Goal: Task Accomplishment & Management: Manage account settings

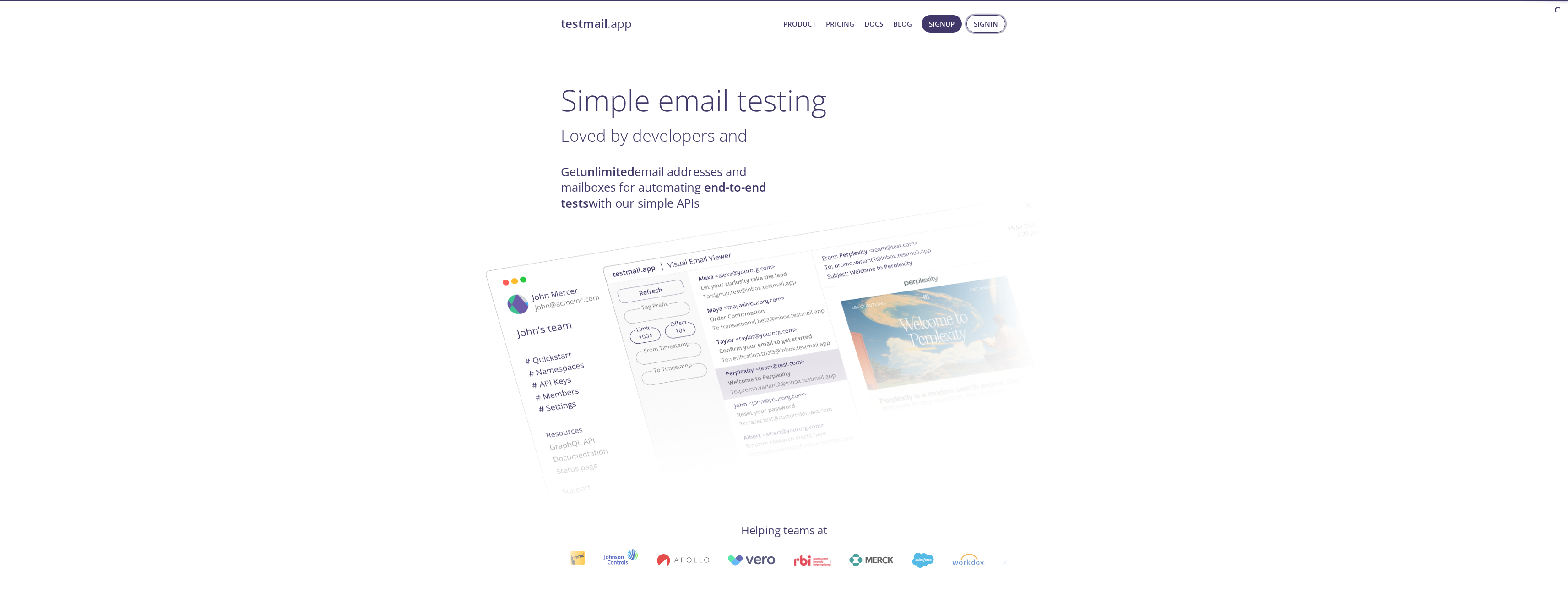
click at [982, 24] on span "Signin" at bounding box center [986, 23] width 24 height 12
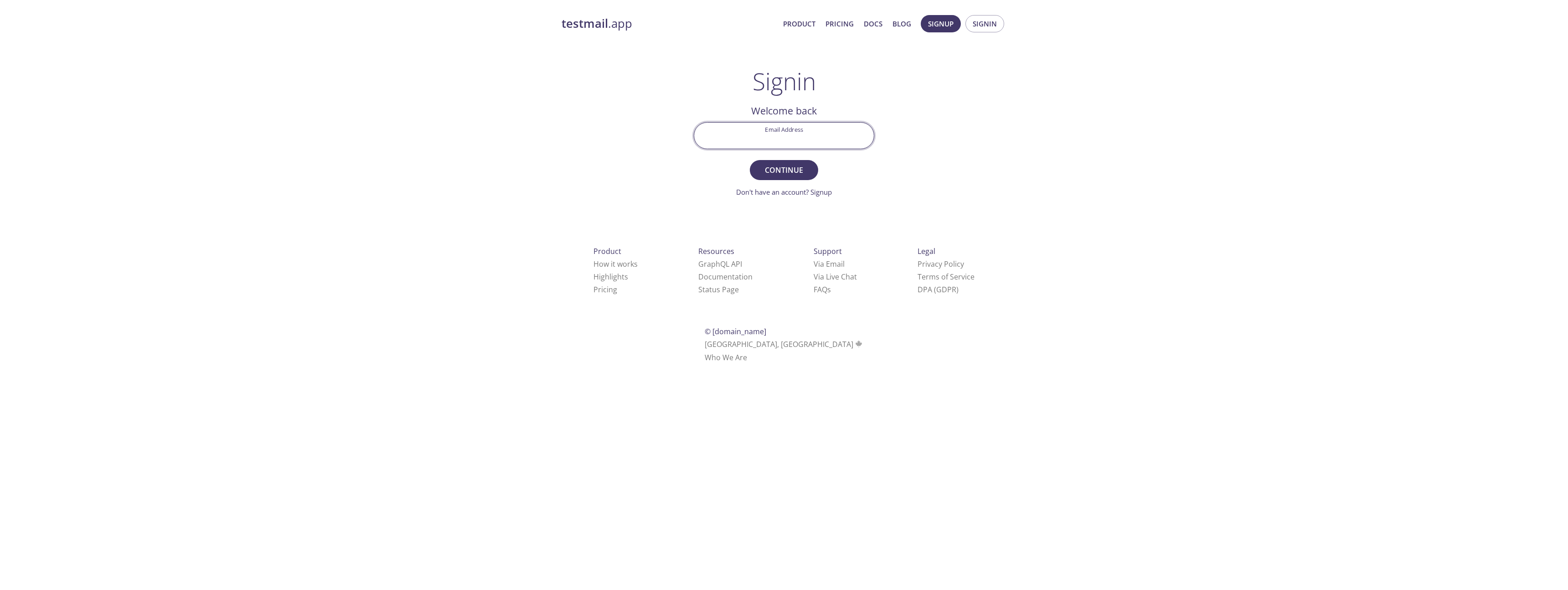
click at [808, 140] on input "Email Address" at bounding box center [784, 135] width 180 height 26
type input "[EMAIL_ADDRESS][DOMAIN_NAME]"
click at [750, 160] on button "Continue" at bounding box center [784, 170] width 68 height 20
click at [828, 190] on link "Didn't receive anything? Resend email" at bounding box center [784, 192] width 118 height 9
click at [792, 192] on link "Email resent. Check again!" at bounding box center [784, 192] width 82 height 9
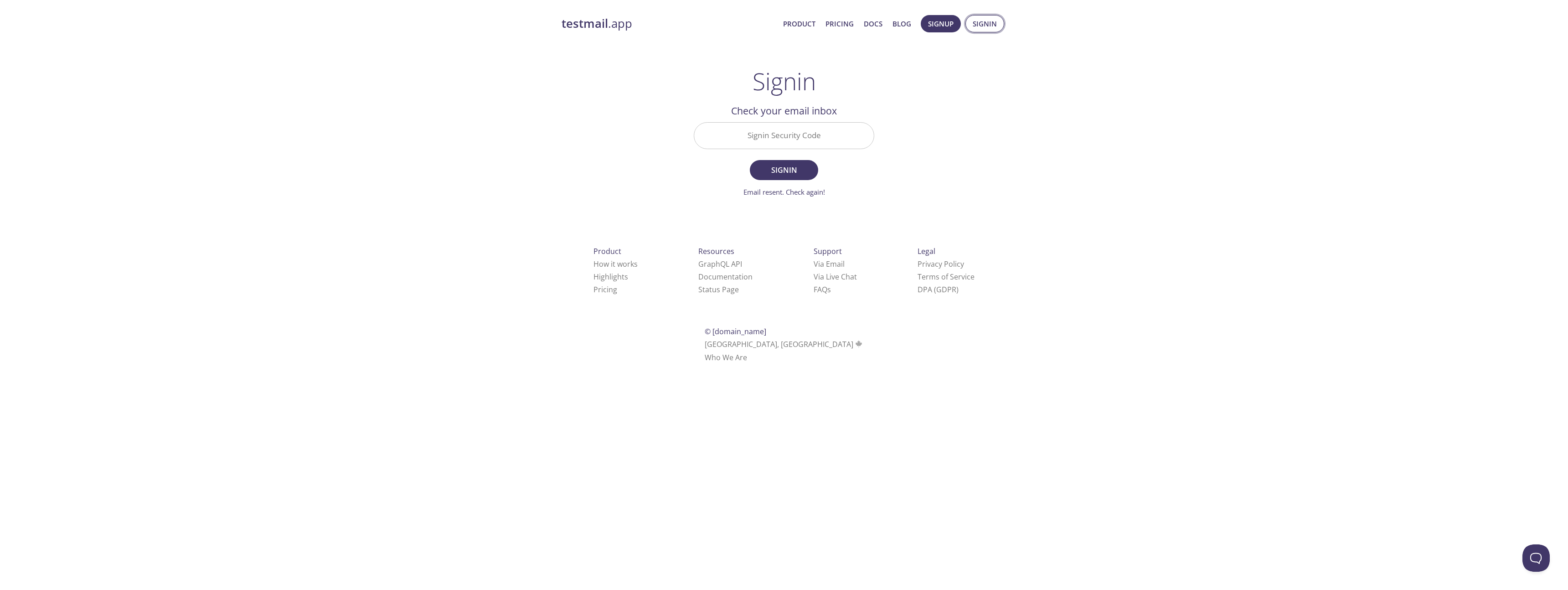
click at [983, 25] on span "Signin" at bounding box center [985, 23] width 24 height 12
click at [793, 139] on input "Signin Security Code" at bounding box center [784, 135] width 180 height 26
click at [982, 24] on span "Signin" at bounding box center [985, 23] width 24 height 12
click at [789, 139] on input "Signin Security Code" at bounding box center [784, 135] width 180 height 26
paste input "ANCYC4V"
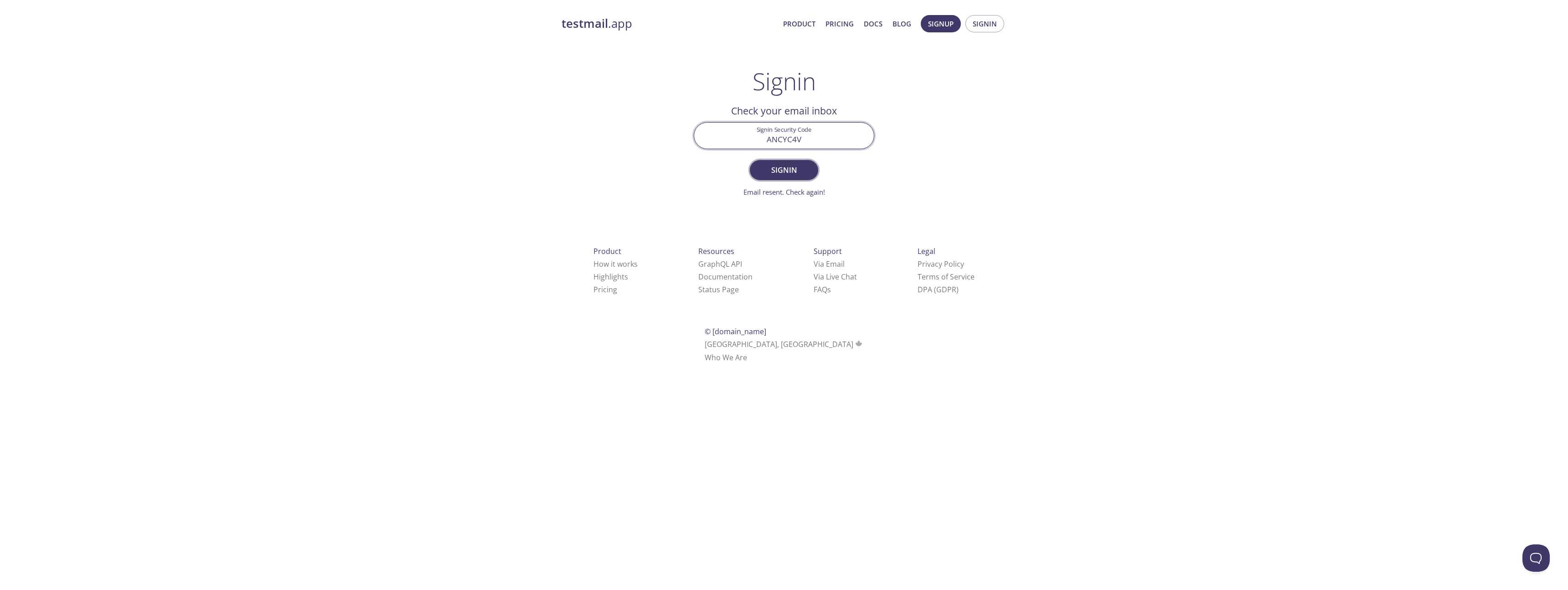
type input "ANCYC4V"
click at [780, 170] on span "Signin" at bounding box center [784, 170] width 49 height 13
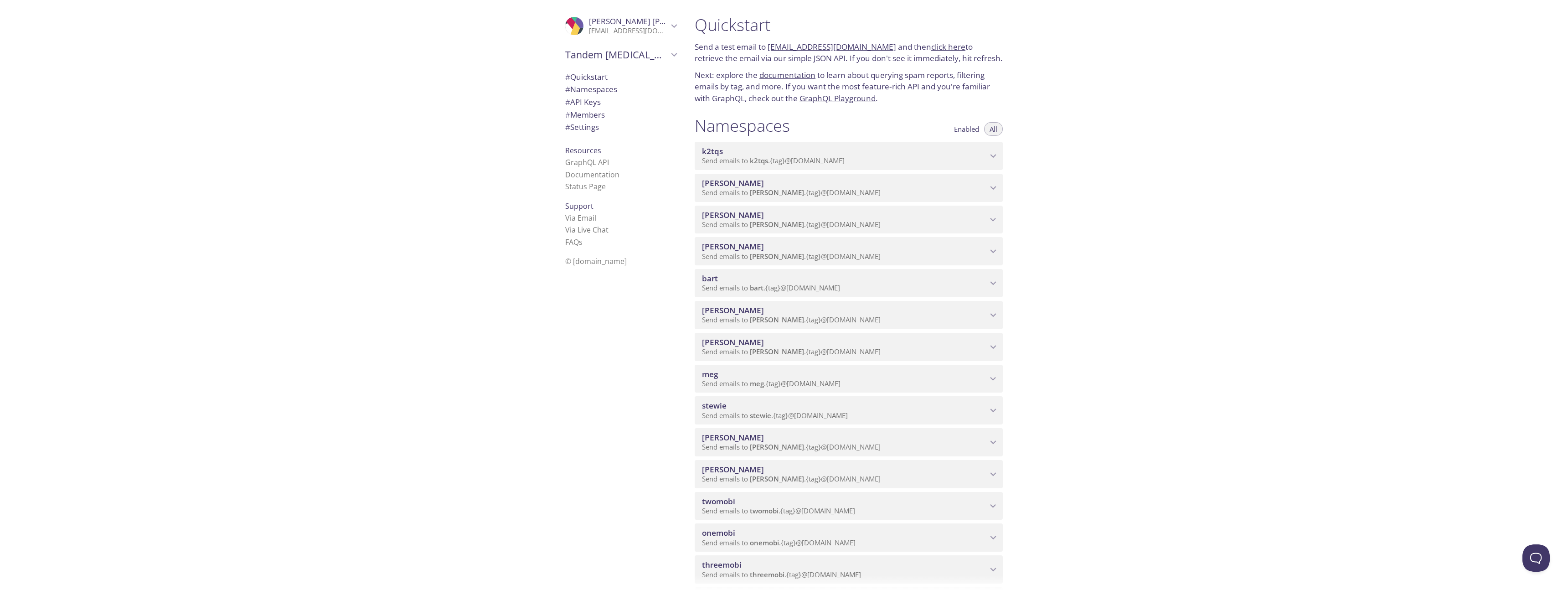
click at [381, 170] on div ".cls-1 { fill: #6d5ca8; } .cls-2 { fill: #3fc191; } .cls-3 { fill: #3b4752; } .…" at bounding box center [344, 295] width 687 height 590
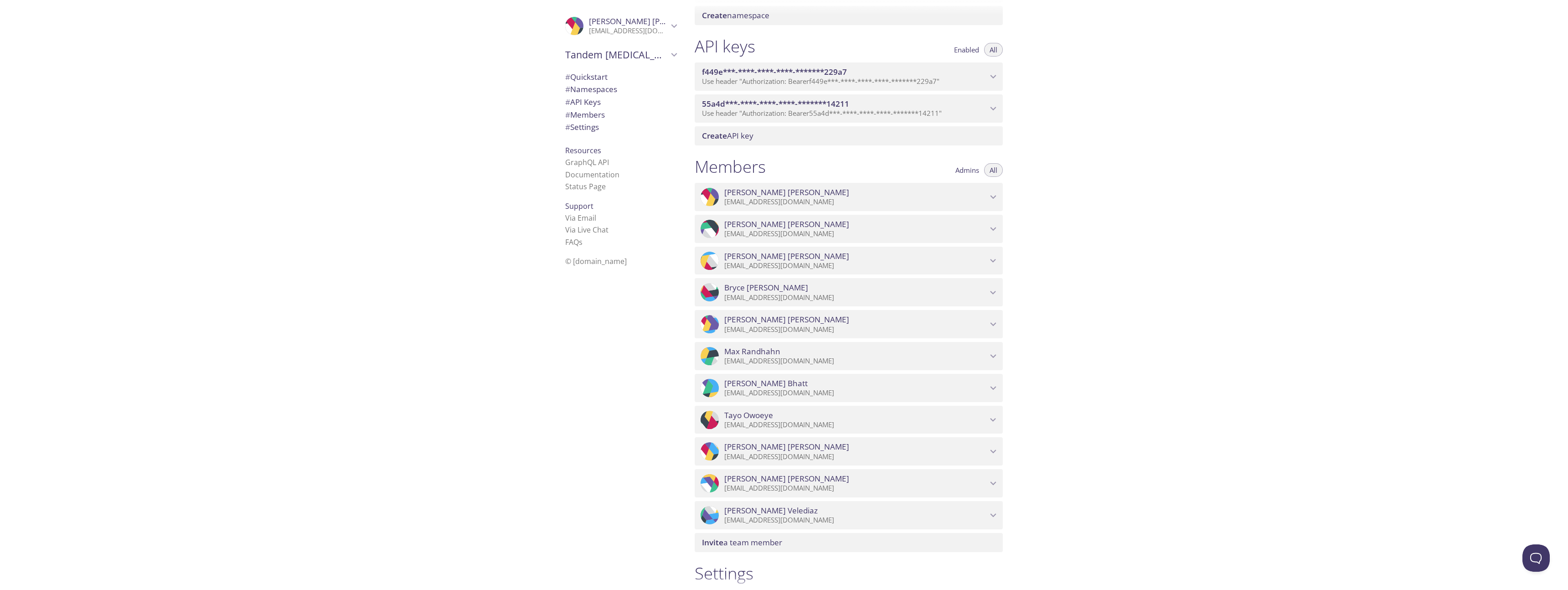
scroll to position [779, 0]
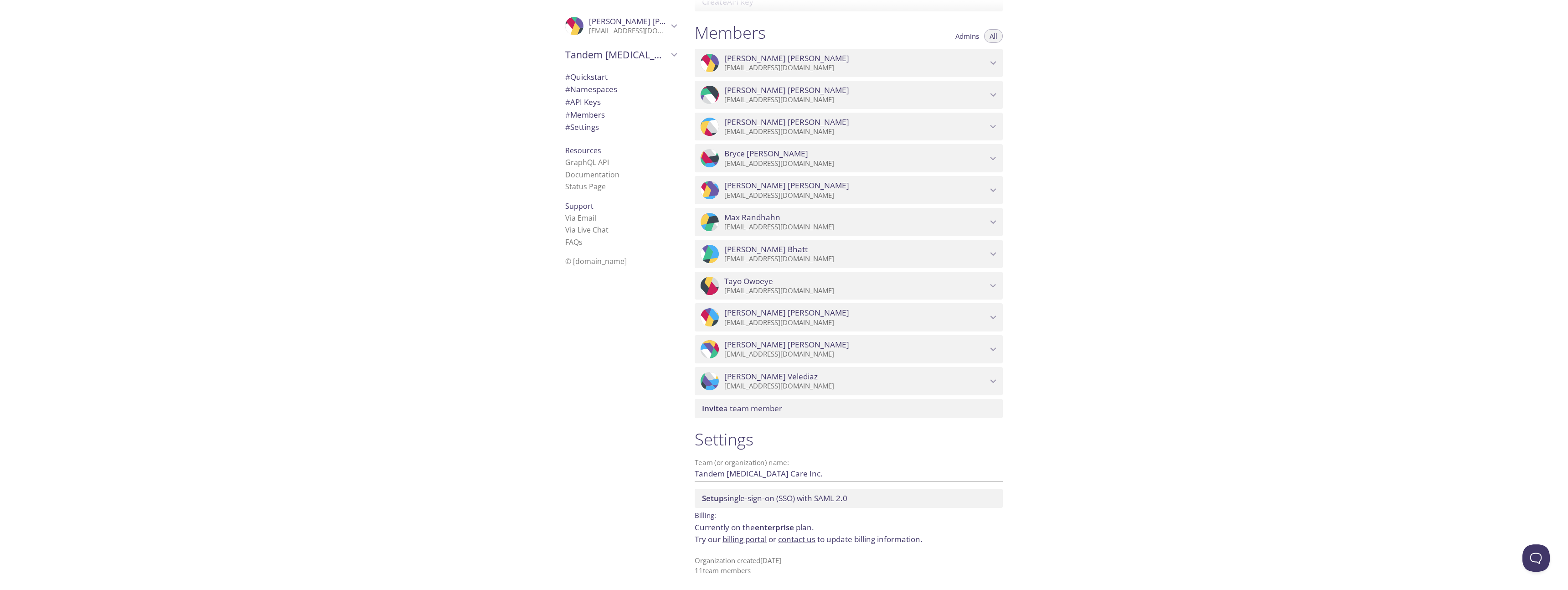
click at [768, 410] on span "Invite a team member" at bounding box center [742, 408] width 80 height 11
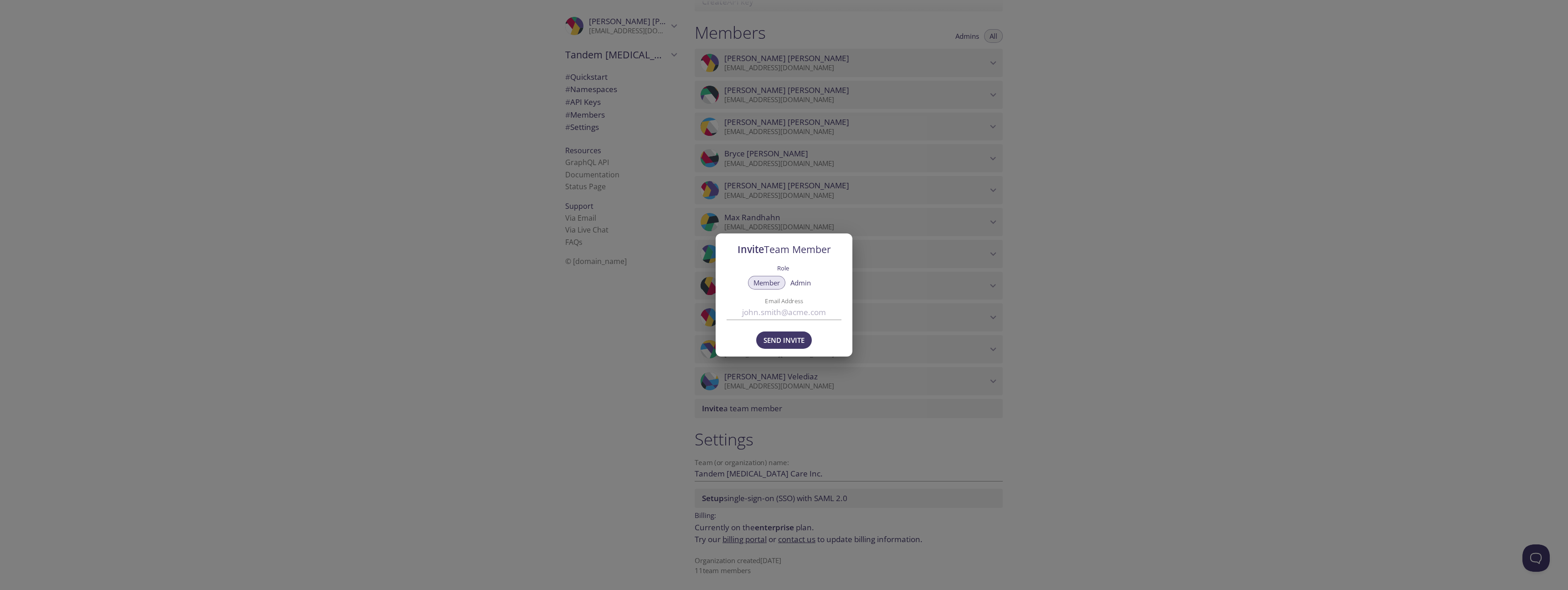
click at [802, 282] on span "Admin" at bounding box center [801, 282] width 20 height 0
click at [769, 311] on input "Email Address" at bounding box center [784, 311] width 115 height 15
type input "[EMAIL_ADDRESS][DOMAIN_NAME]"
click at [775, 339] on span "Send Invite" at bounding box center [784, 340] width 41 height 12
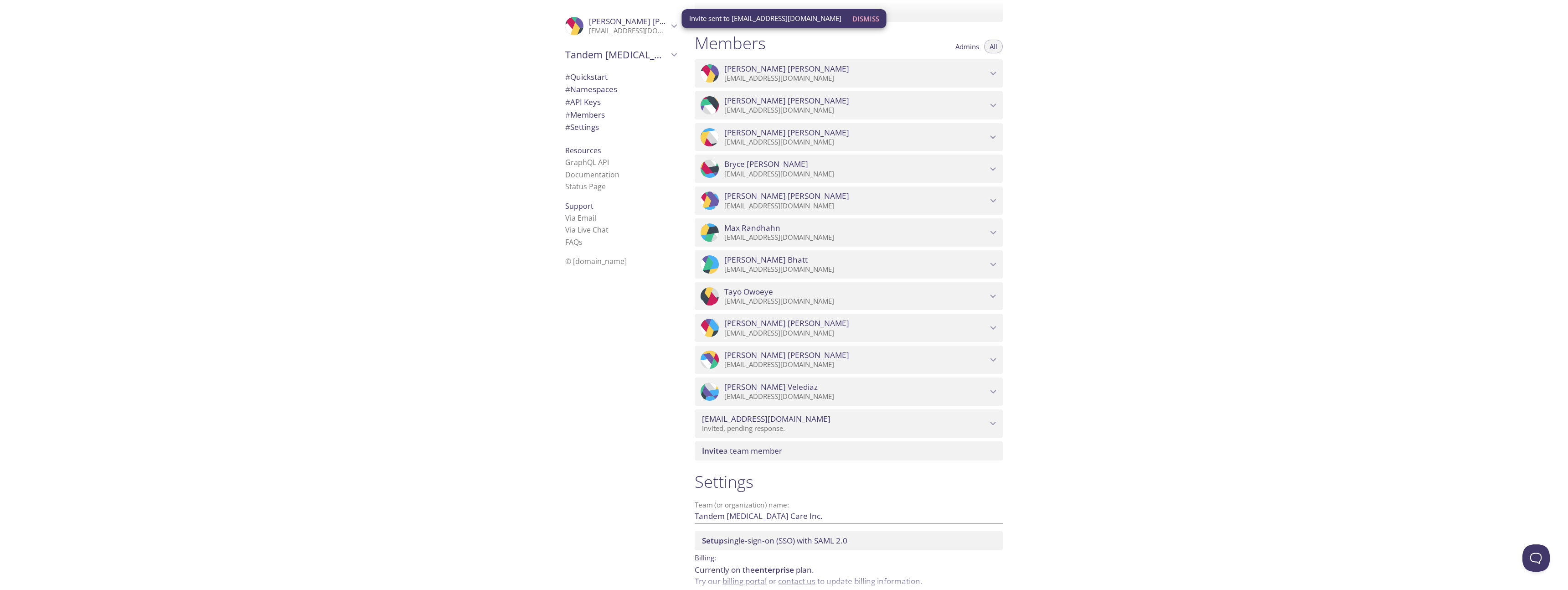
scroll to position [767, 0]
click at [762, 453] on span "Invite a team member" at bounding box center [742, 451] width 80 height 11
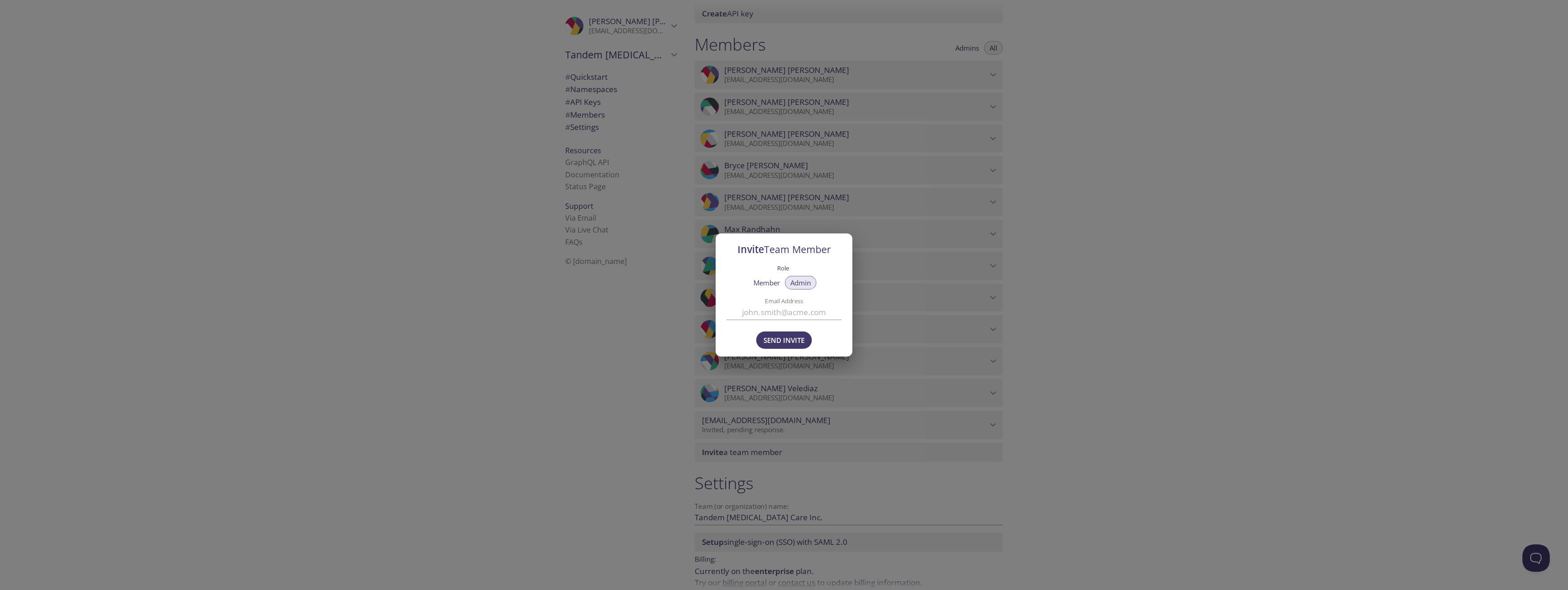
click at [765, 282] on span "Member" at bounding box center [767, 282] width 27 height 0
click at [761, 314] on input "Email Address" at bounding box center [784, 311] width 115 height 15
type input "[EMAIL_ADDRESS][DOMAIN_NAME]"
click at [767, 339] on span "Send Invite" at bounding box center [784, 340] width 41 height 12
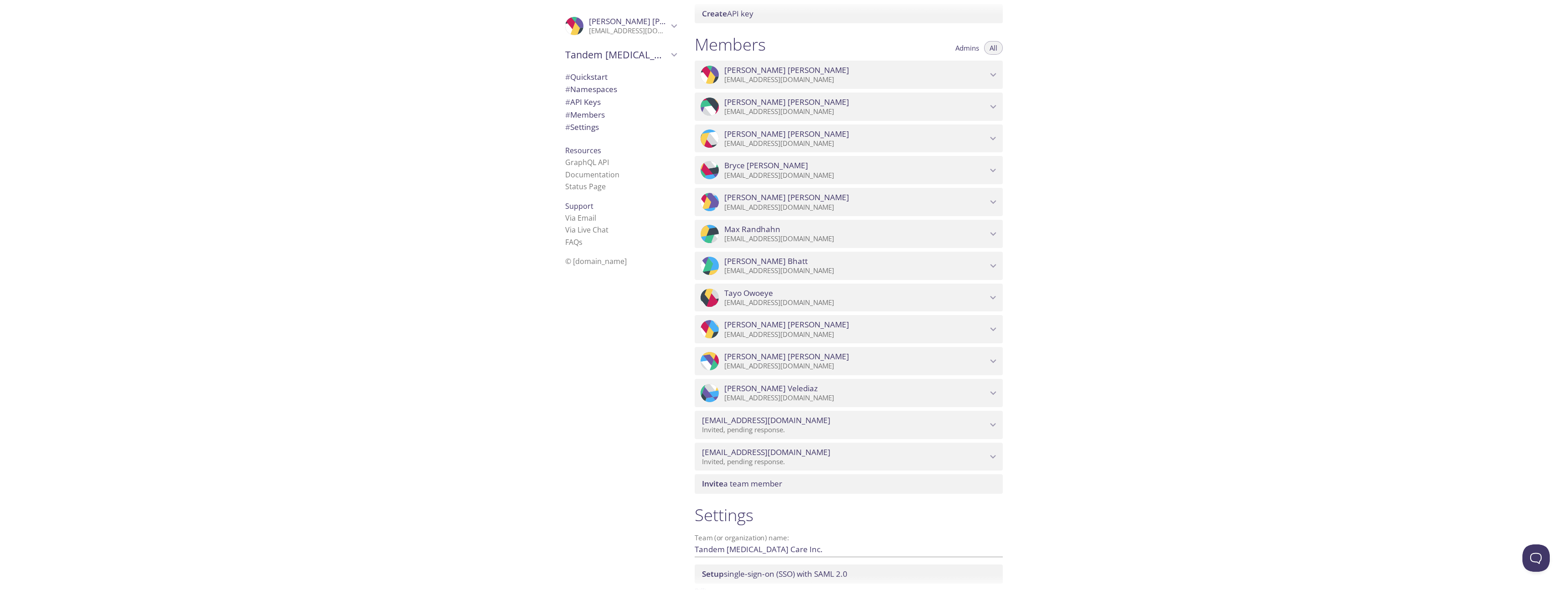
click at [966, 48] on span "Admins" at bounding box center [967, 48] width 24 height 0
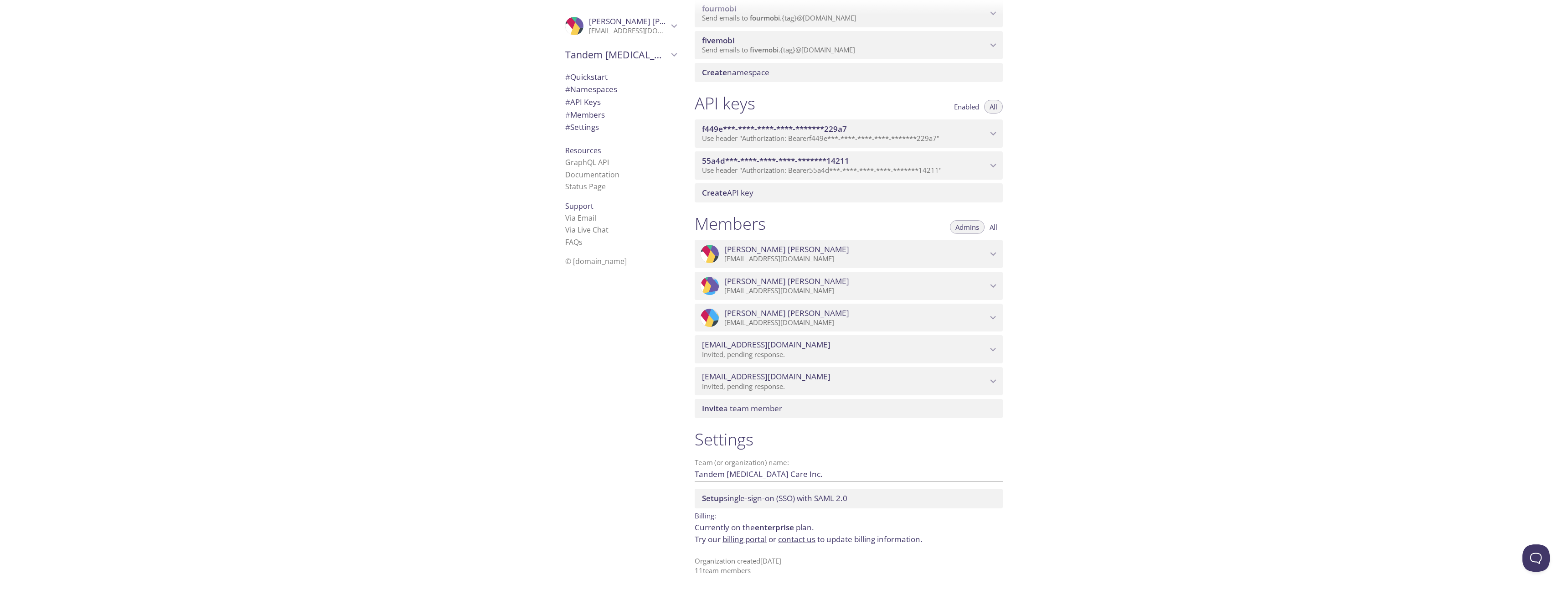
scroll to position [588, 0]
click at [991, 227] on span "All" at bounding box center [993, 227] width 8 height 0
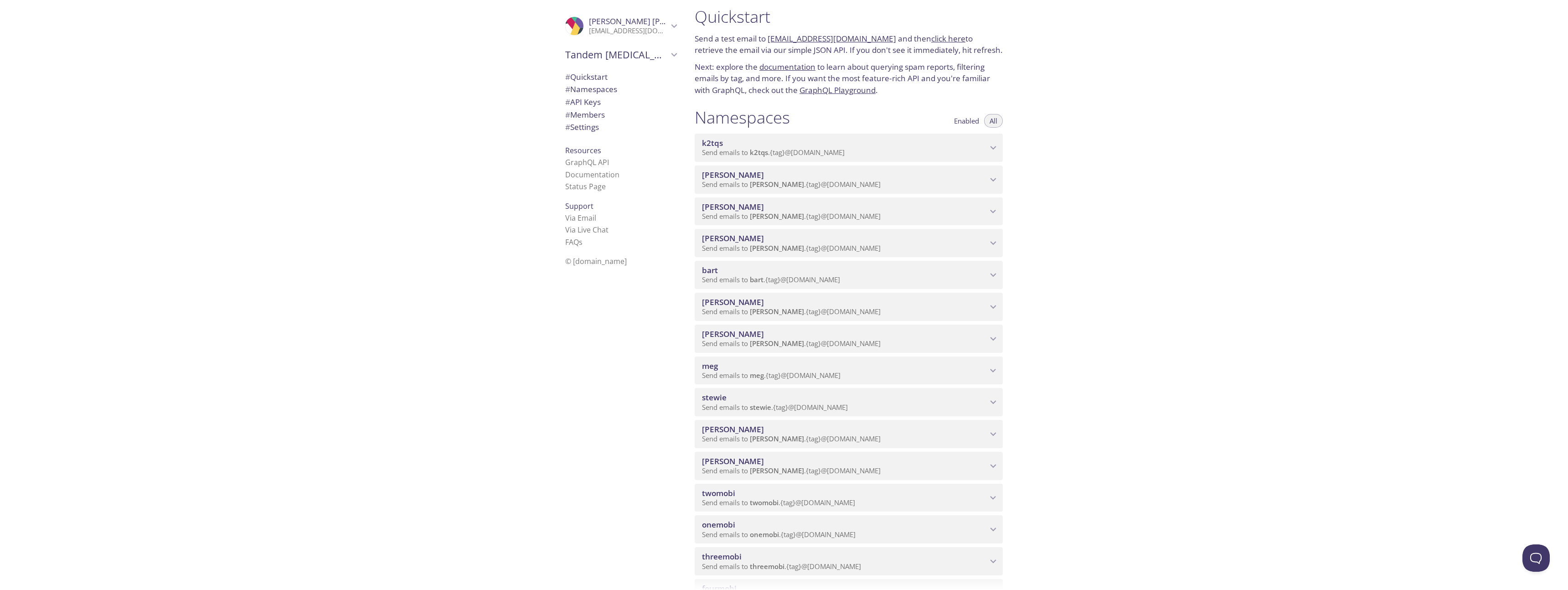
scroll to position [0, 0]
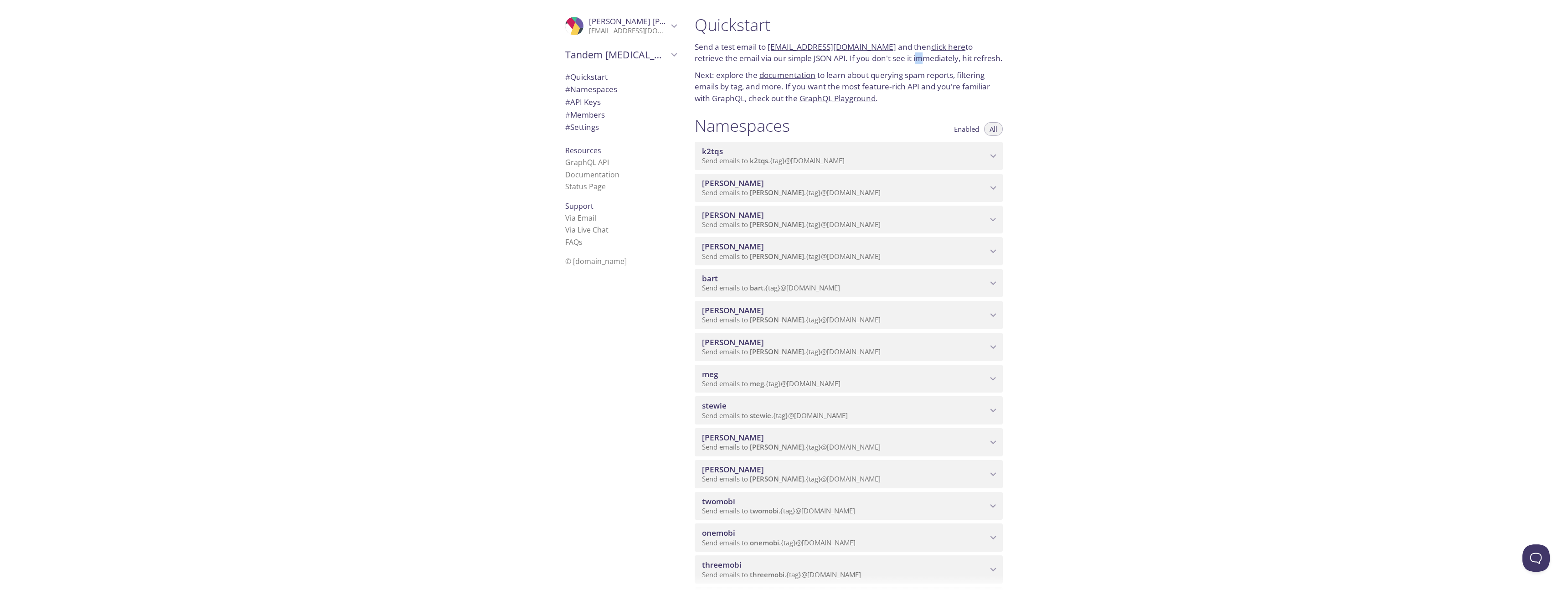
drag, startPoint x: 889, startPoint y: 61, endPoint x: 885, endPoint y: 58, distance: 5.0
click at [885, 58] on p "Send a test email to [EMAIL_ADDRESS][DOMAIN_NAME] and then click here to retrie…" at bounding box center [849, 52] width 308 height 23
click at [886, 62] on p "Send a test email to [EMAIL_ADDRESS][DOMAIN_NAME] and then click here to retrie…" at bounding box center [849, 52] width 308 height 23
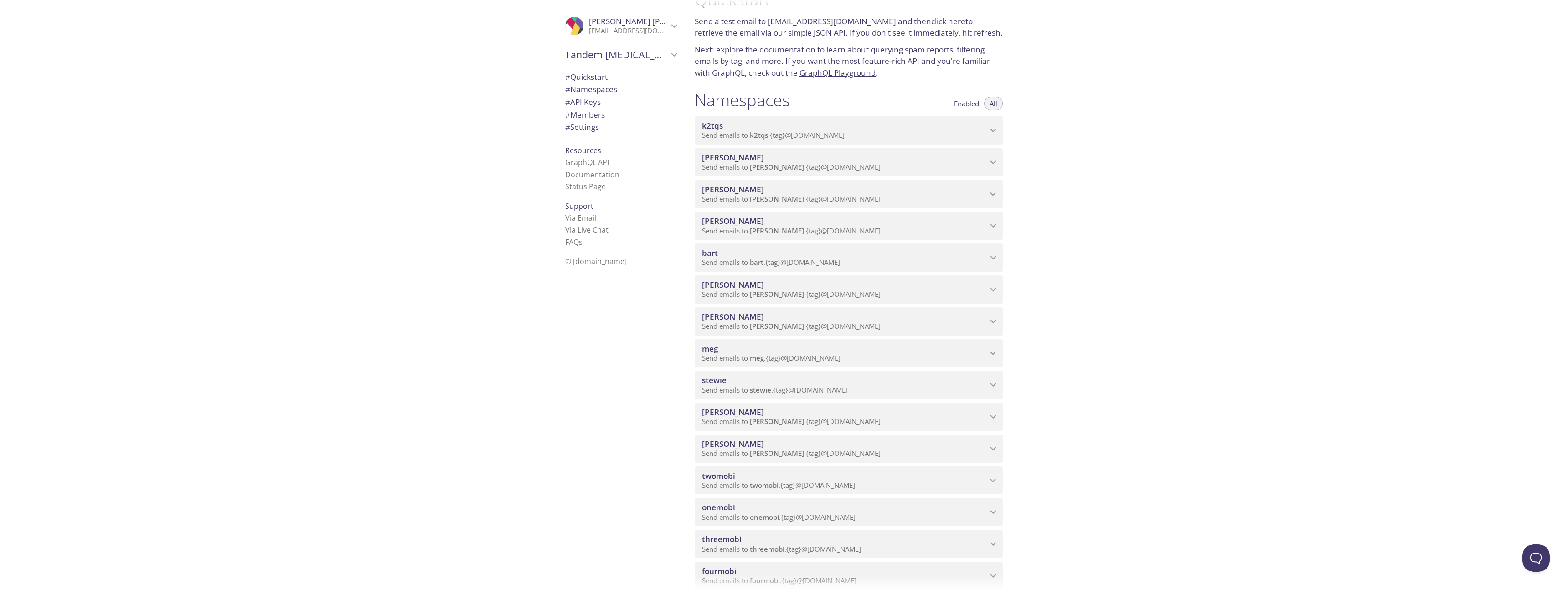
scroll to position [132, 0]
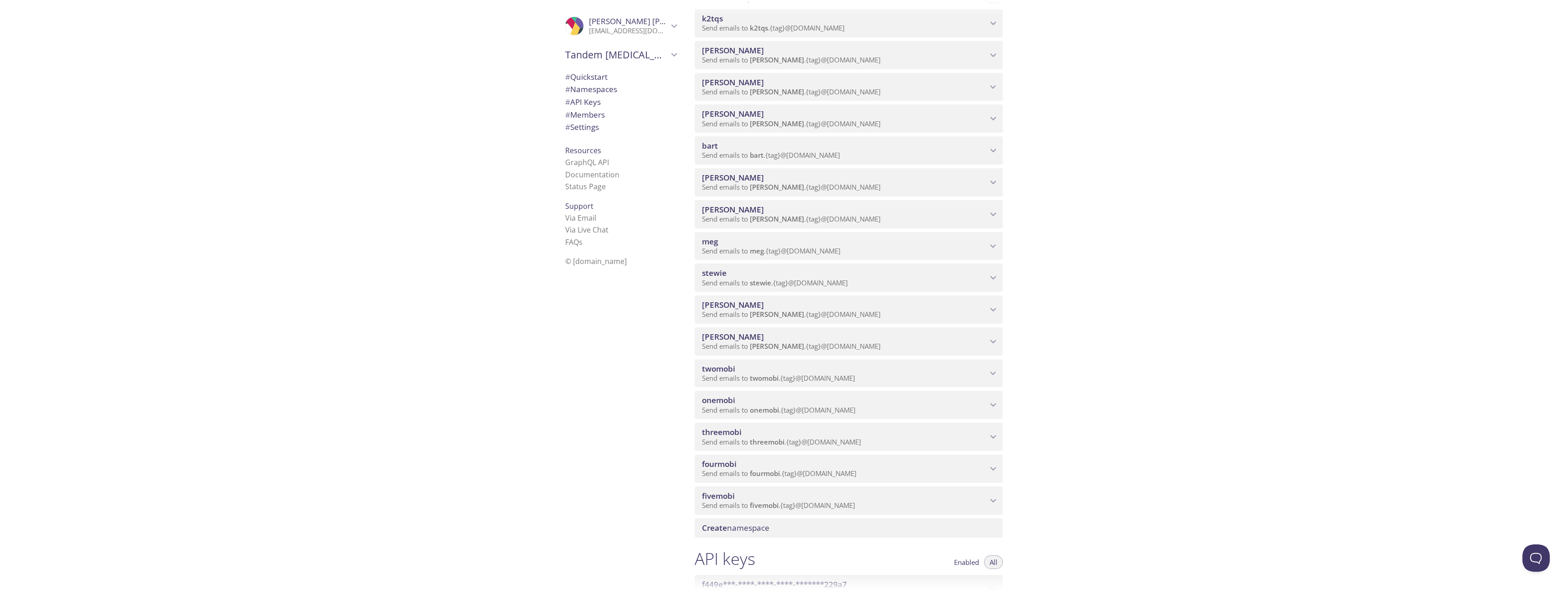
click at [825, 92] on span "Send emails to [PERSON_NAME] . {tag} @[DOMAIN_NAME]" at bounding box center [791, 92] width 179 height 9
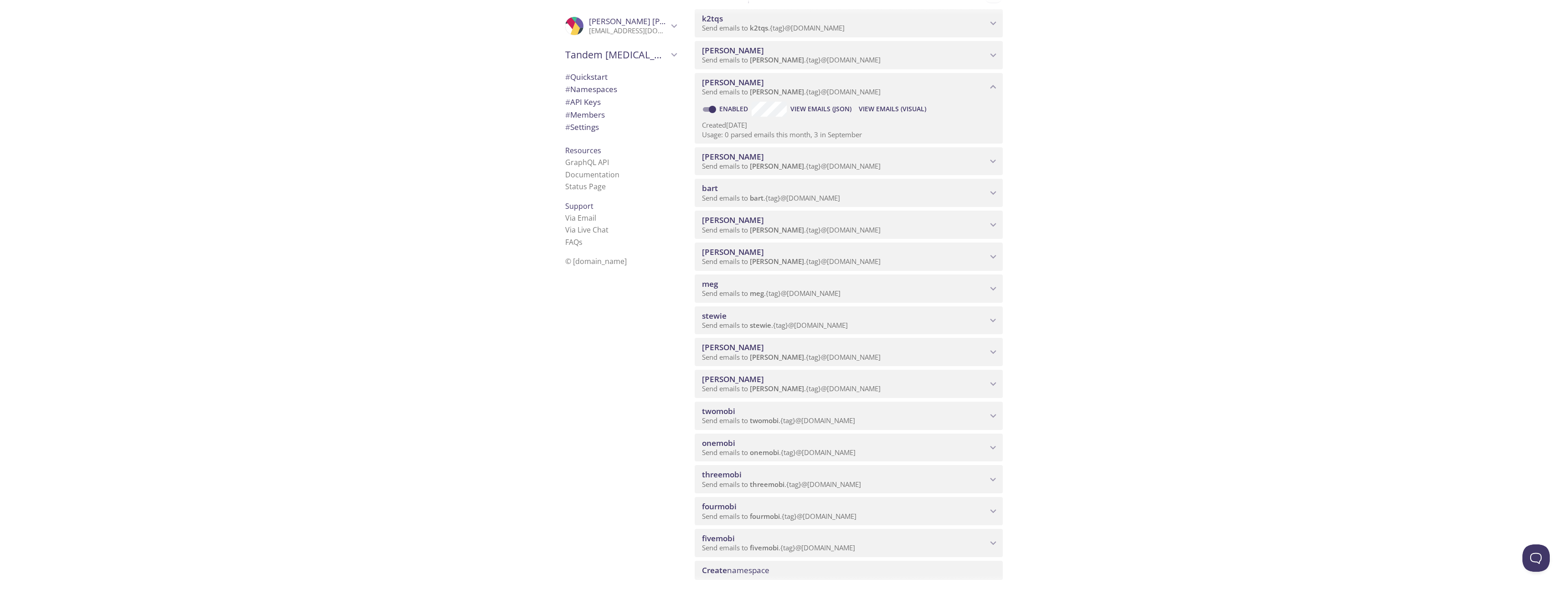
click at [849, 85] on span "[PERSON_NAME]" at bounding box center [844, 82] width 285 height 10
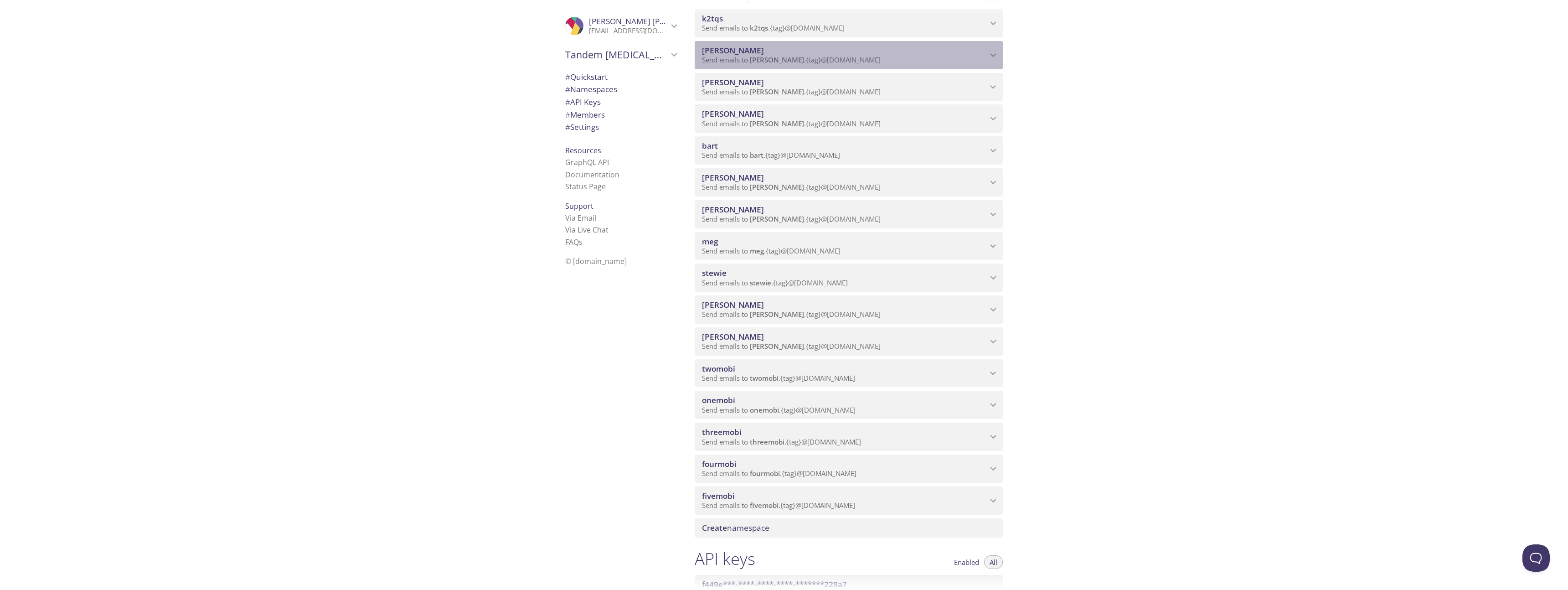
click at [827, 56] on span "Send emails to [PERSON_NAME] . {tag} @[DOMAIN_NAME]" at bounding box center [791, 59] width 179 height 9
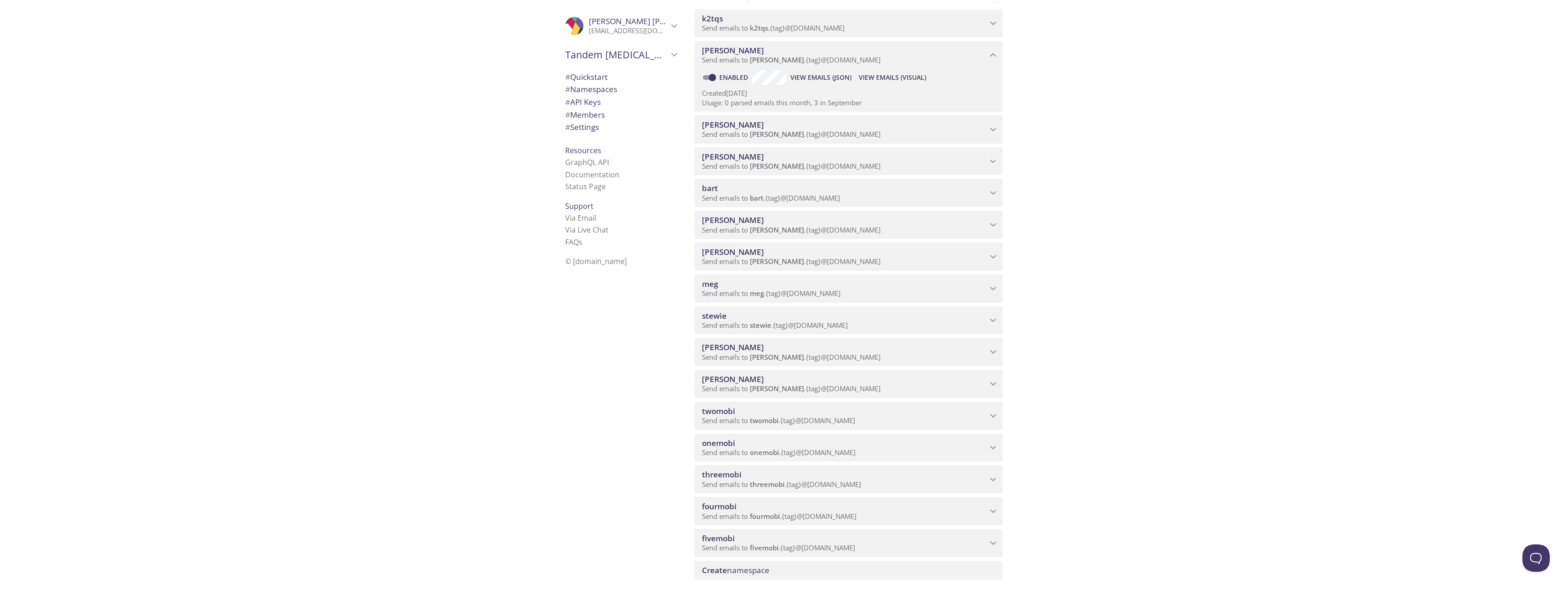
click at [827, 56] on span "Send emails to [PERSON_NAME] . {tag} @[DOMAIN_NAME]" at bounding box center [791, 59] width 179 height 9
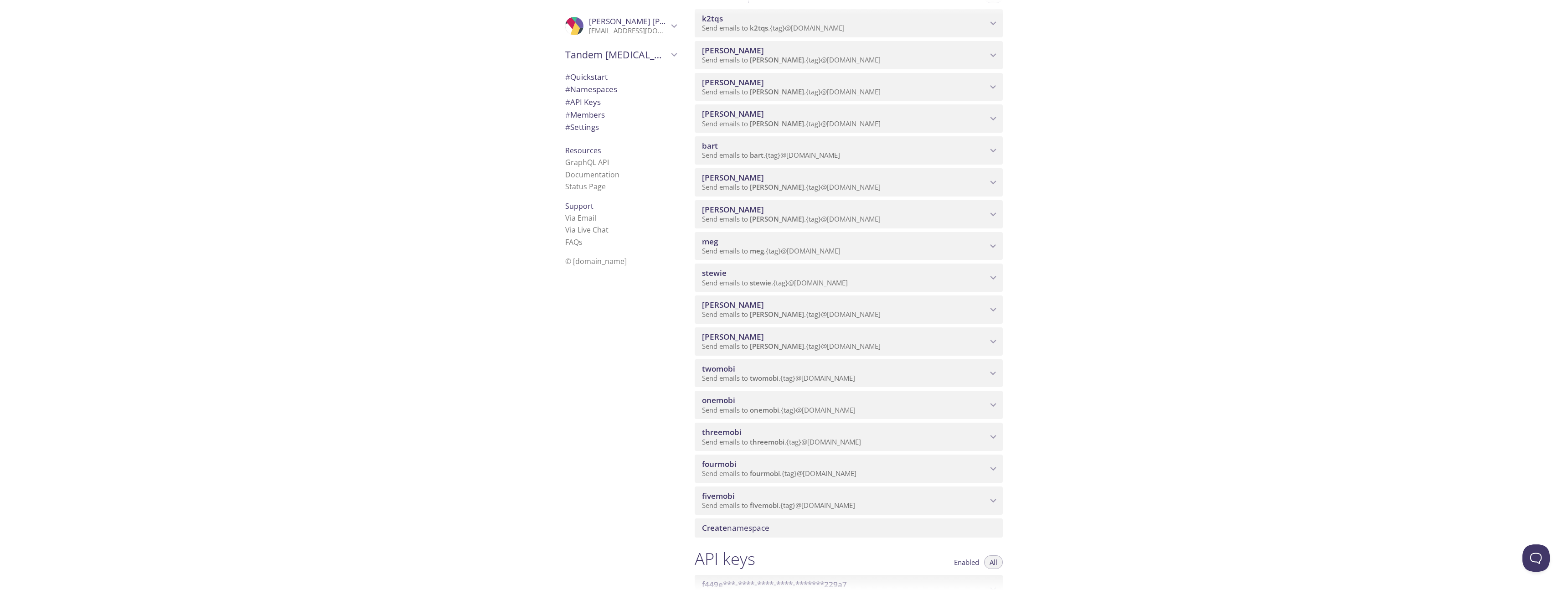
click at [833, 237] on span "meg" at bounding box center [844, 241] width 285 height 10
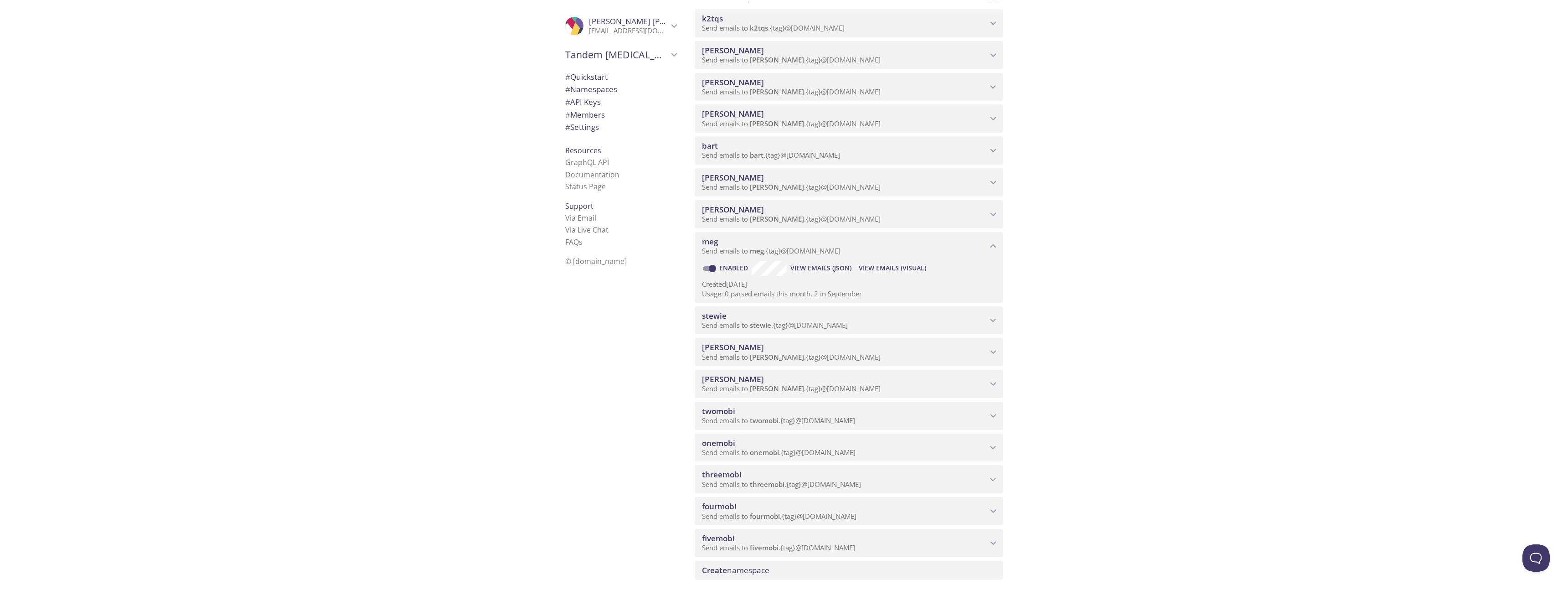
click at [833, 239] on span "meg" at bounding box center [844, 241] width 285 height 10
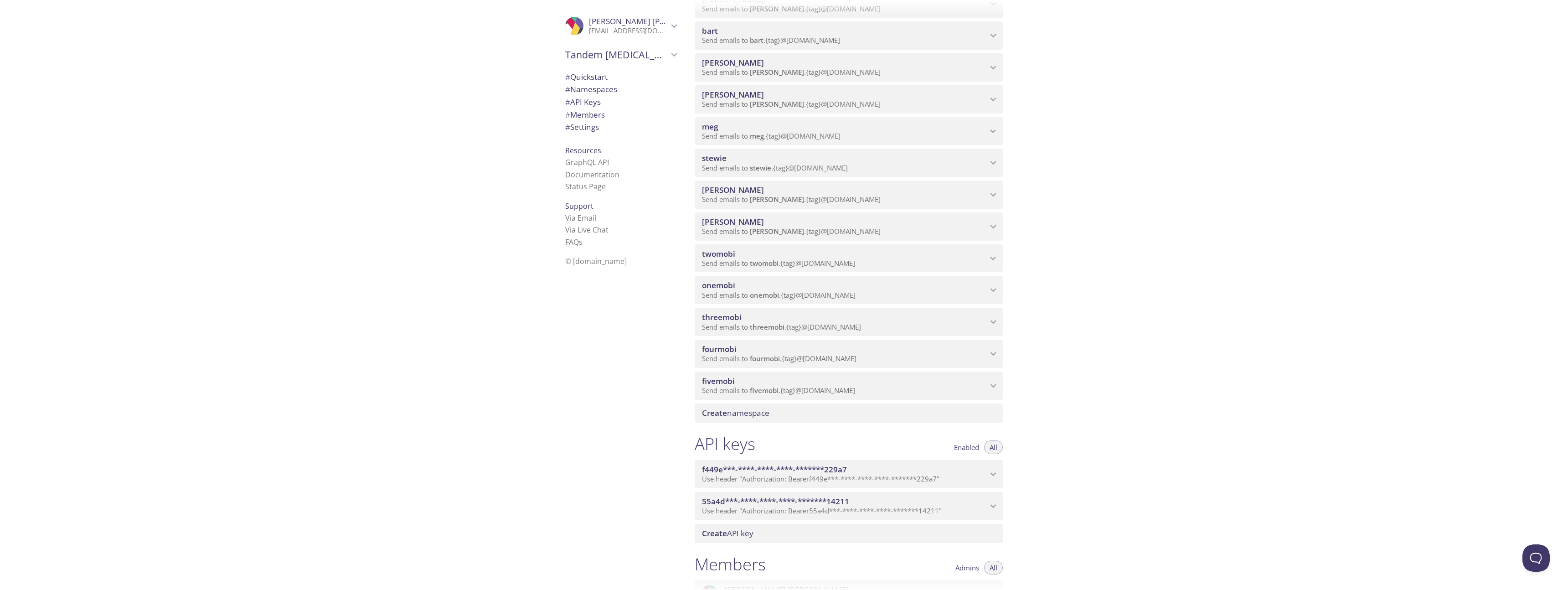
scroll to position [249, 0]
click at [839, 381] on span "fivemobi" at bounding box center [844, 380] width 285 height 10
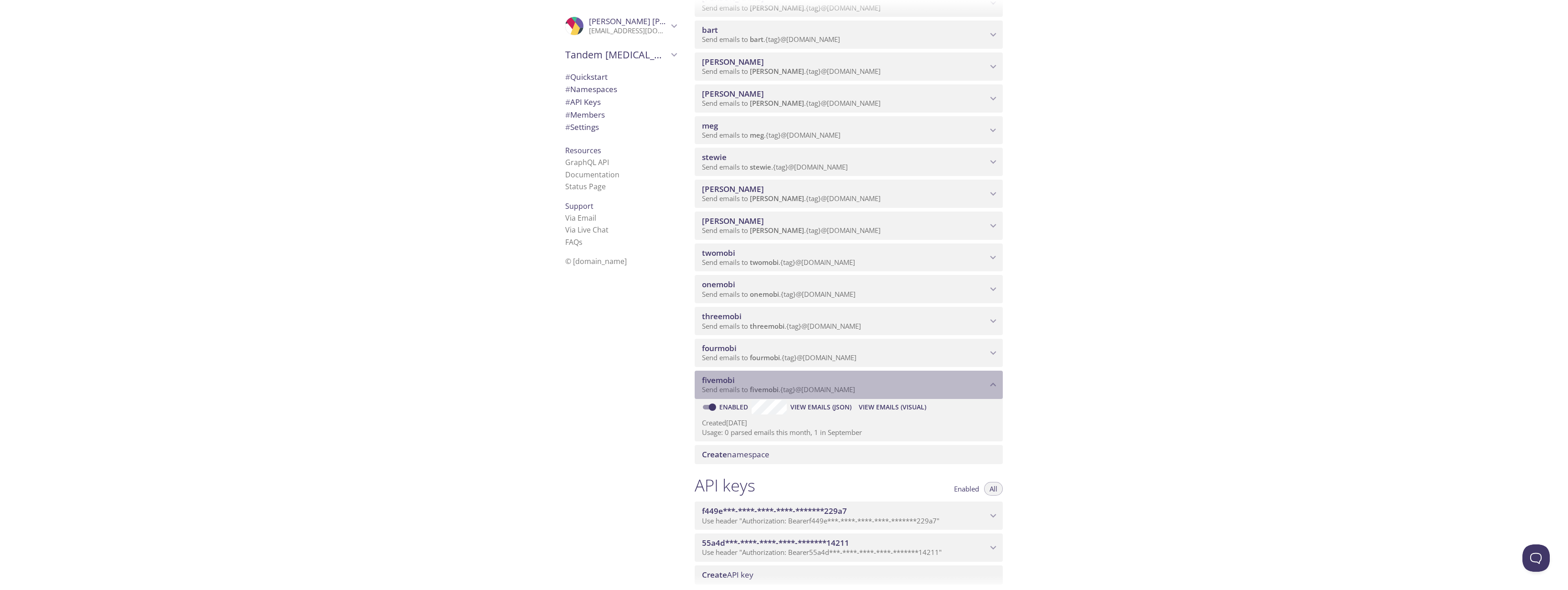
click at [844, 379] on span "fivemobi" at bounding box center [844, 380] width 285 height 10
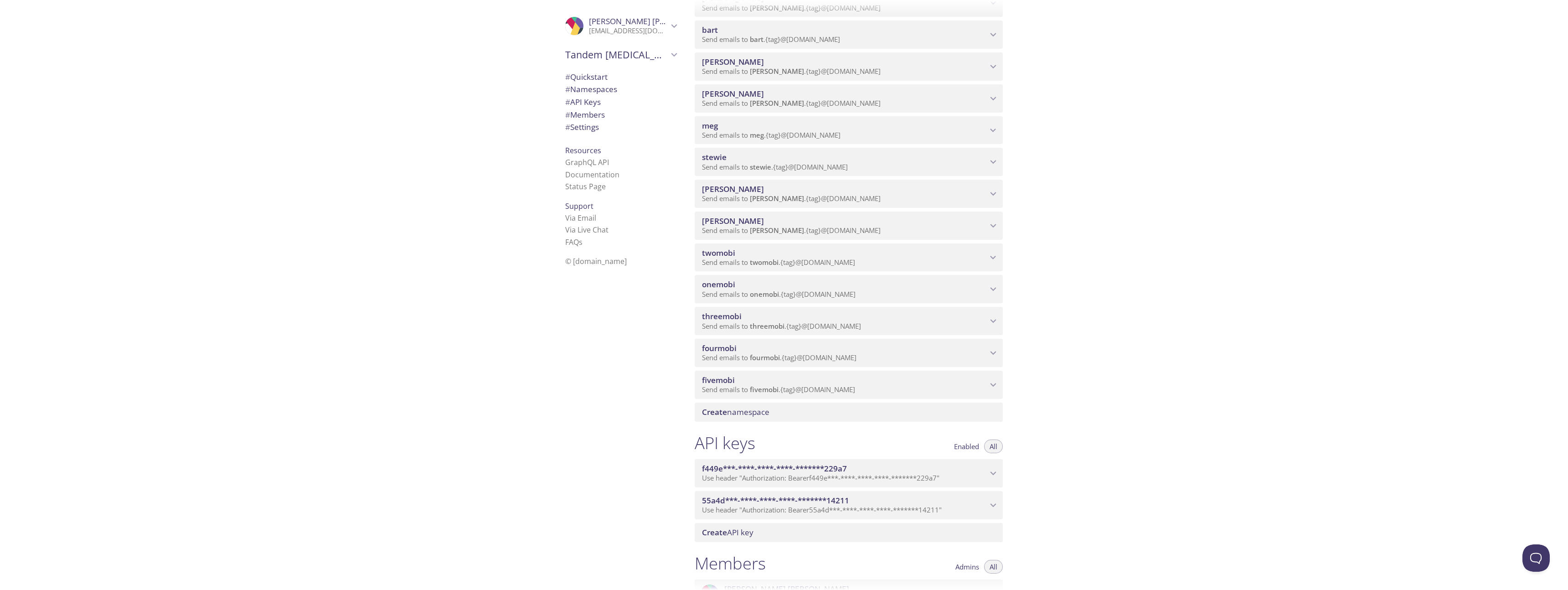
click at [814, 360] on span "Send emails to fourmobi . {tag} @[DOMAIN_NAME]" at bounding box center [779, 357] width 154 height 9
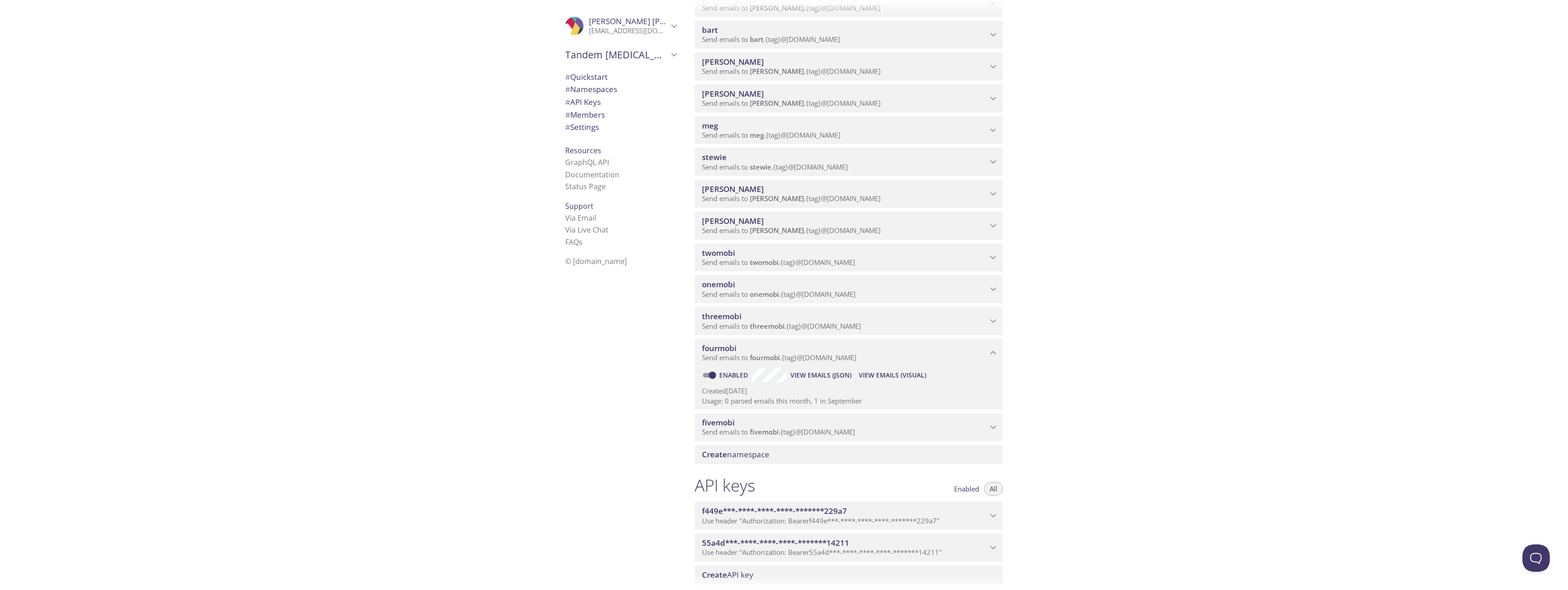
click at [833, 345] on span "fourmobi" at bounding box center [844, 348] width 285 height 10
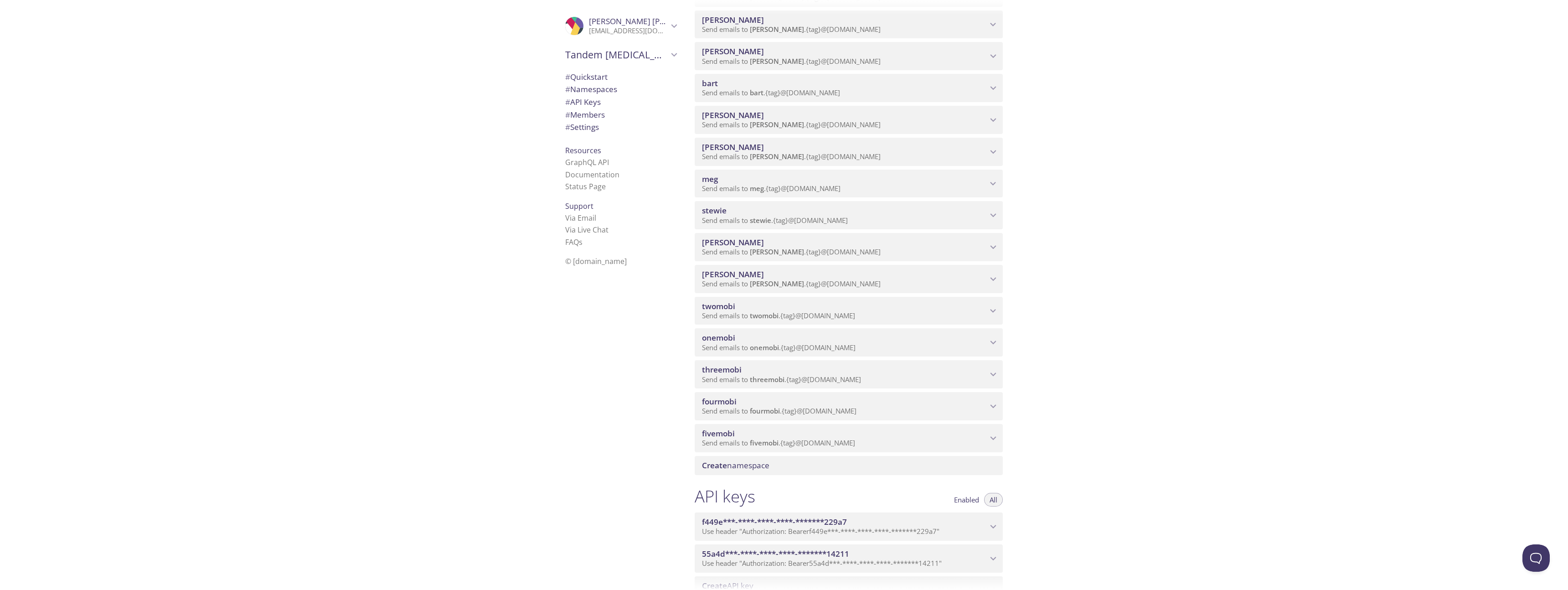
scroll to position [240, 0]
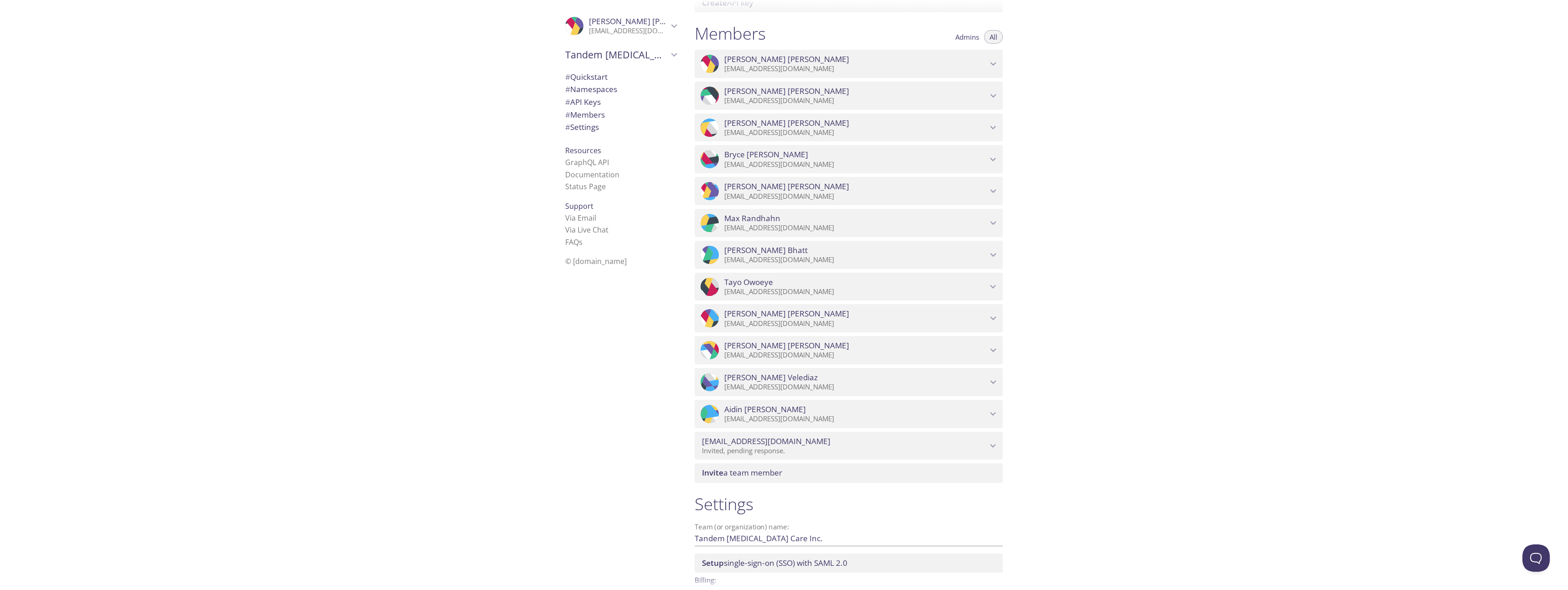
scroll to position [843, 0]
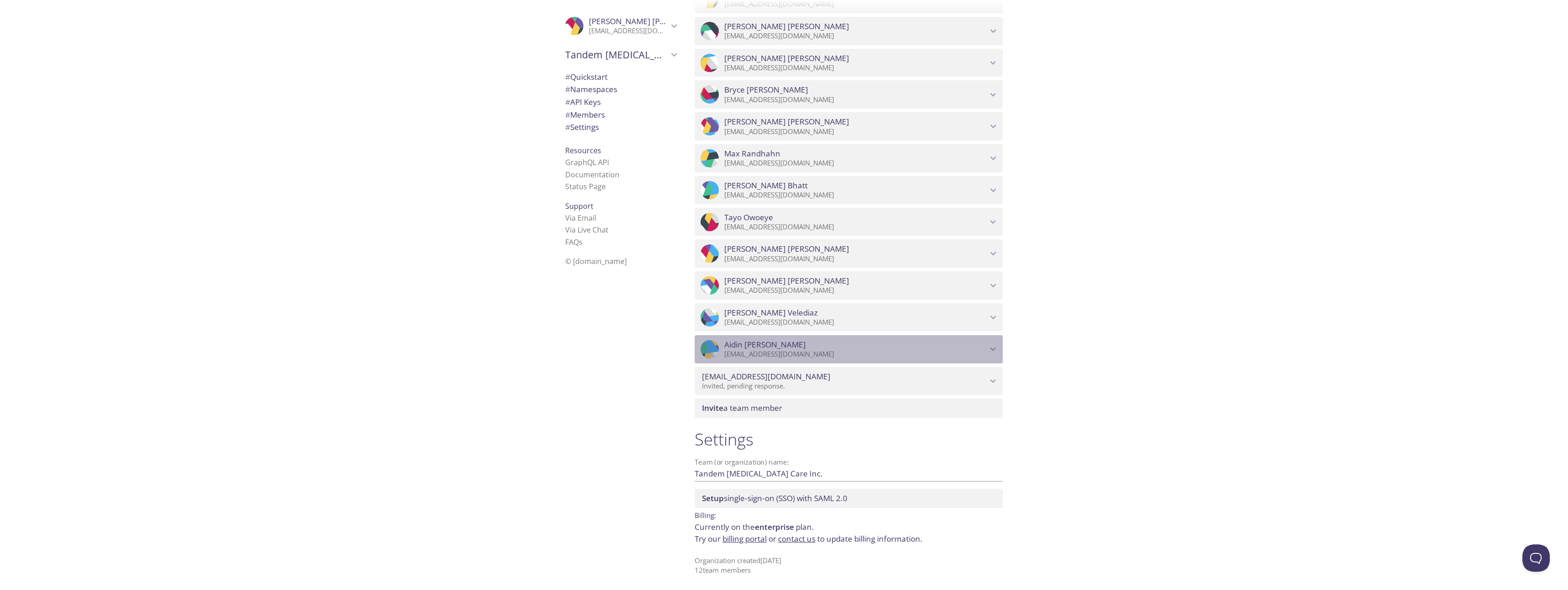
click at [991, 347] on icon "Aidin Ebrahimi" at bounding box center [993, 349] width 6 height 4
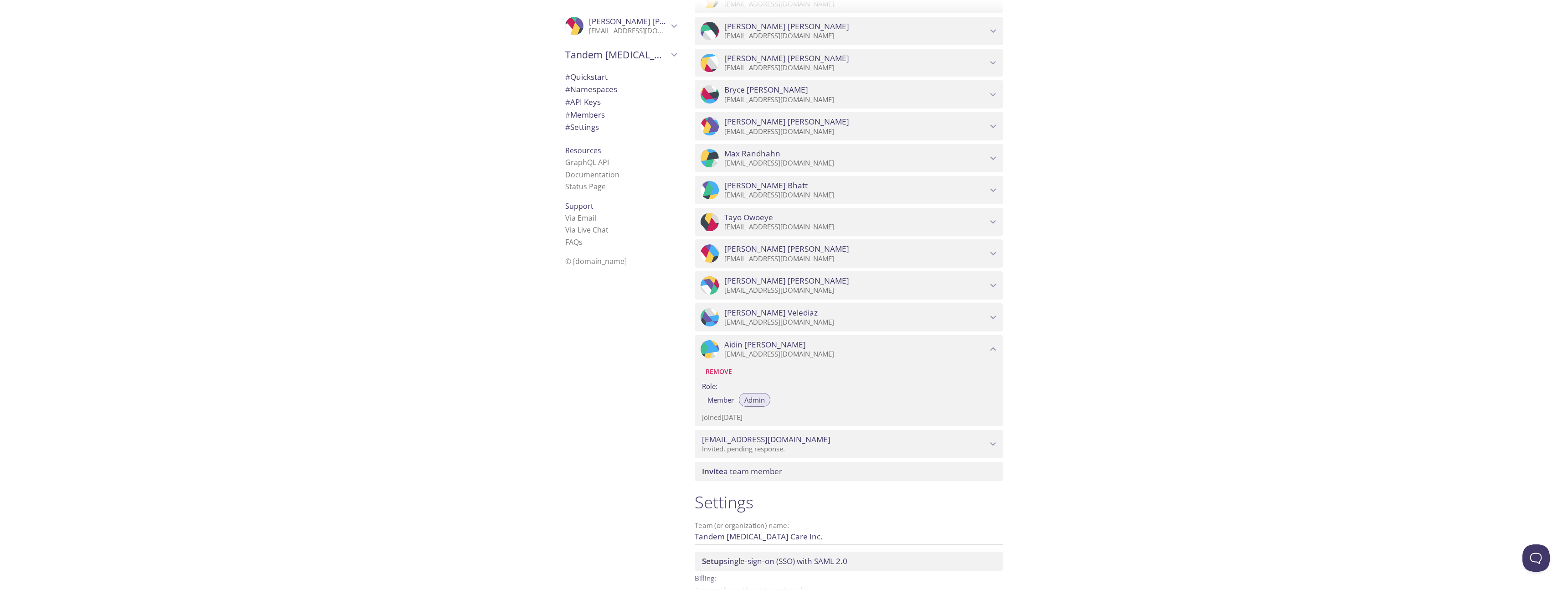
click at [1099, 319] on div "Quickstart Send a test email to k2tqs.test@inbox.testmail.app and then click he…" at bounding box center [1127, 295] width 881 height 590
click at [995, 349] on icon "Aidin Ebrahimi" at bounding box center [993, 349] width 12 height 12
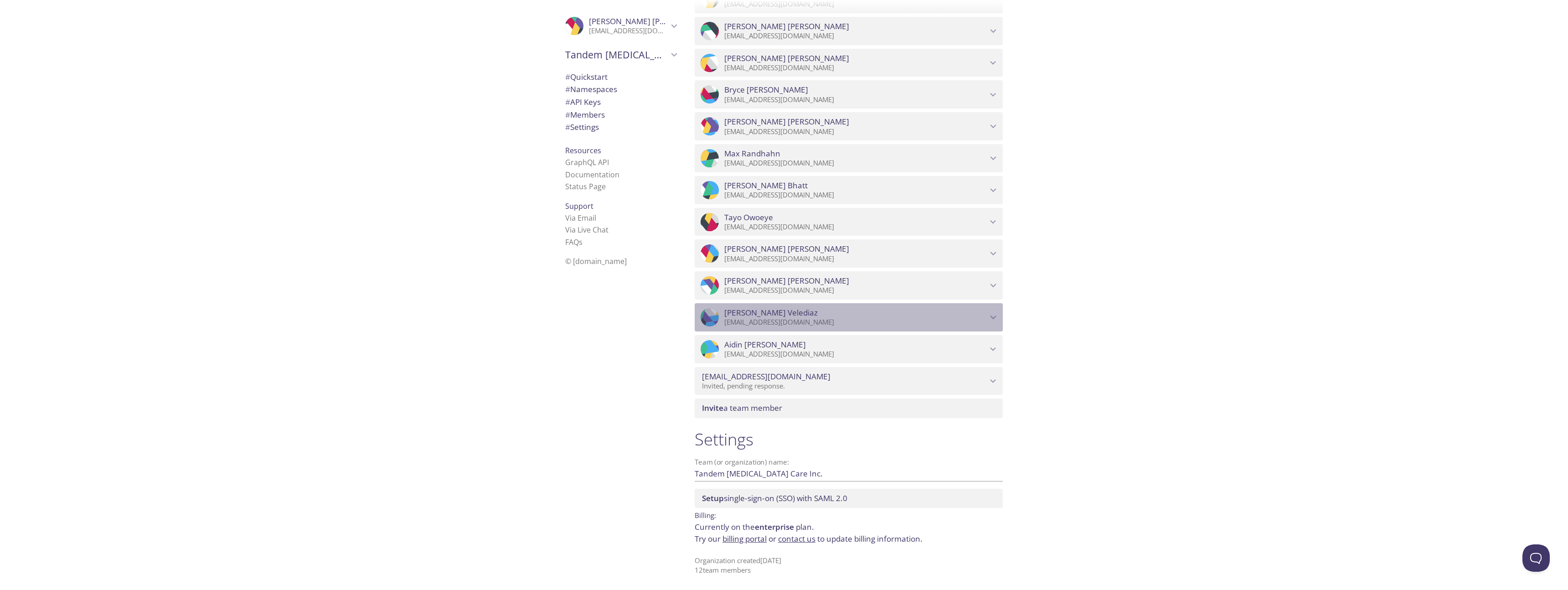
click at [990, 318] on icon "Luis Velediaz" at bounding box center [993, 317] width 12 height 12
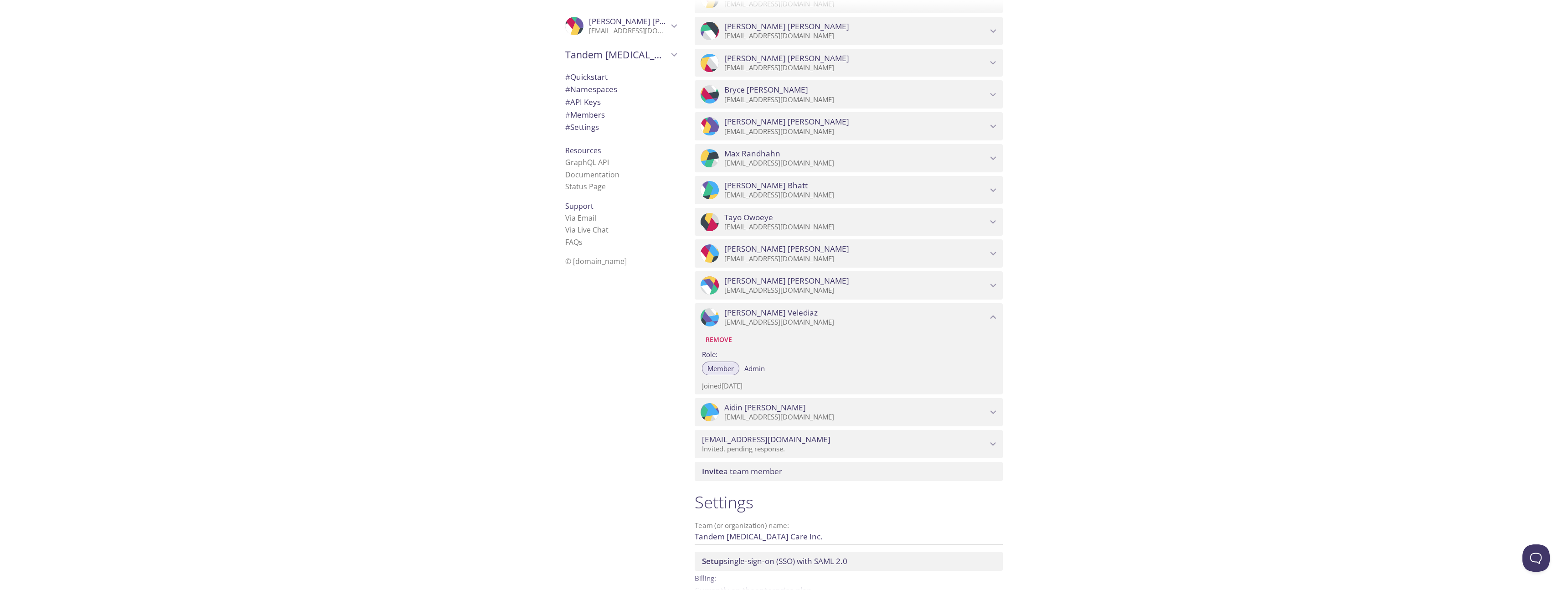
click at [990, 318] on icon "Luis Velediaz" at bounding box center [993, 317] width 12 height 12
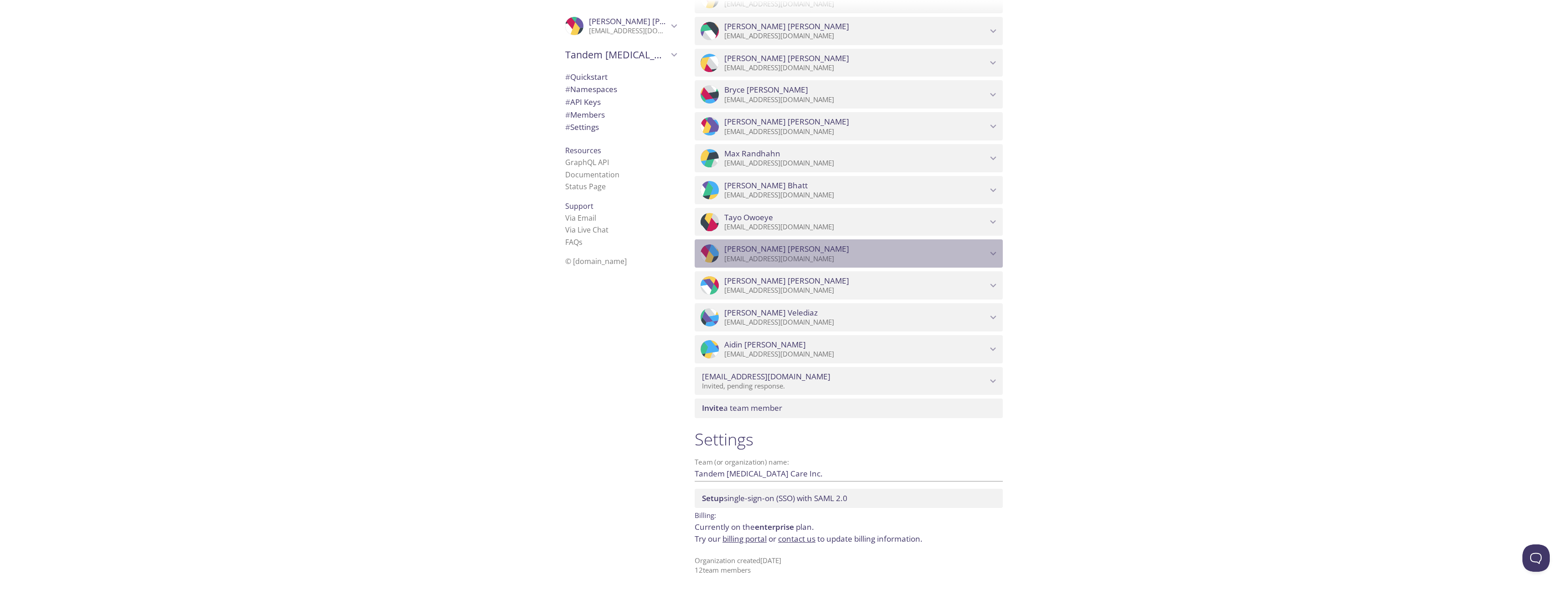
click at [991, 256] on icon "Kevin Yoo" at bounding box center [993, 253] width 12 height 12
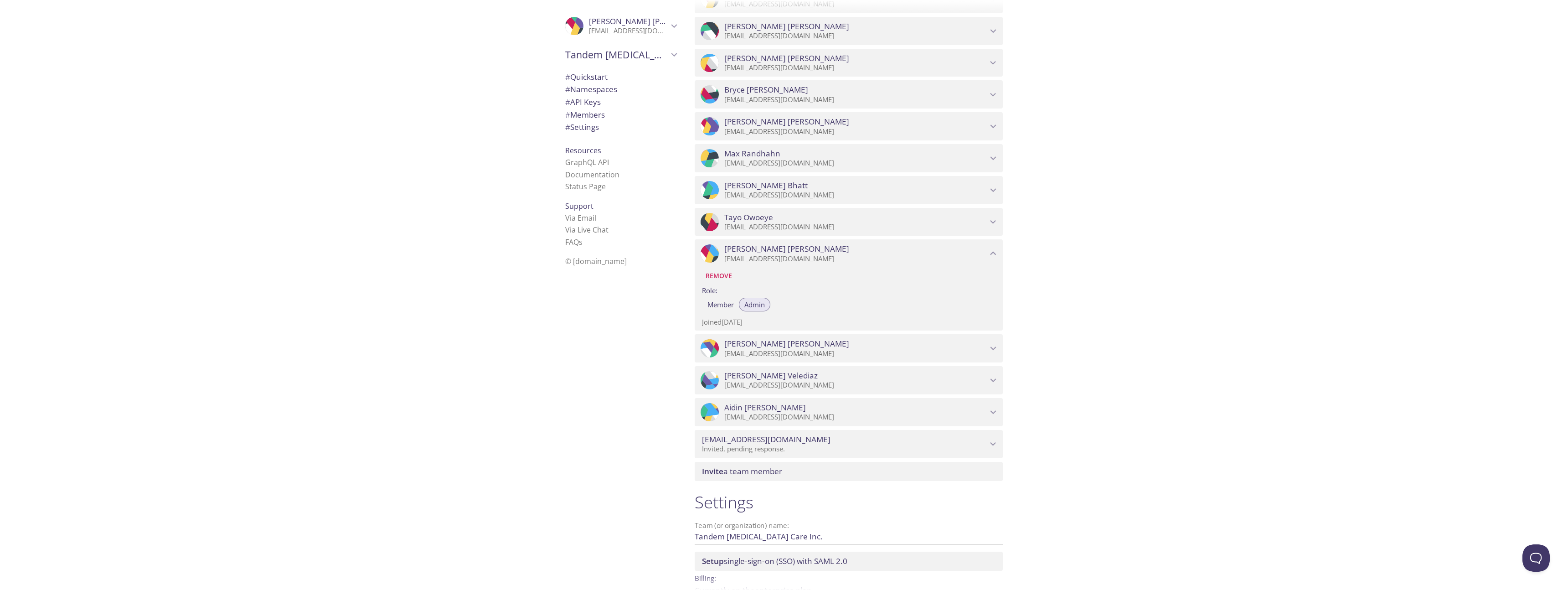
click at [993, 253] on icon "Kevin Yoo" at bounding box center [993, 253] width 12 height 12
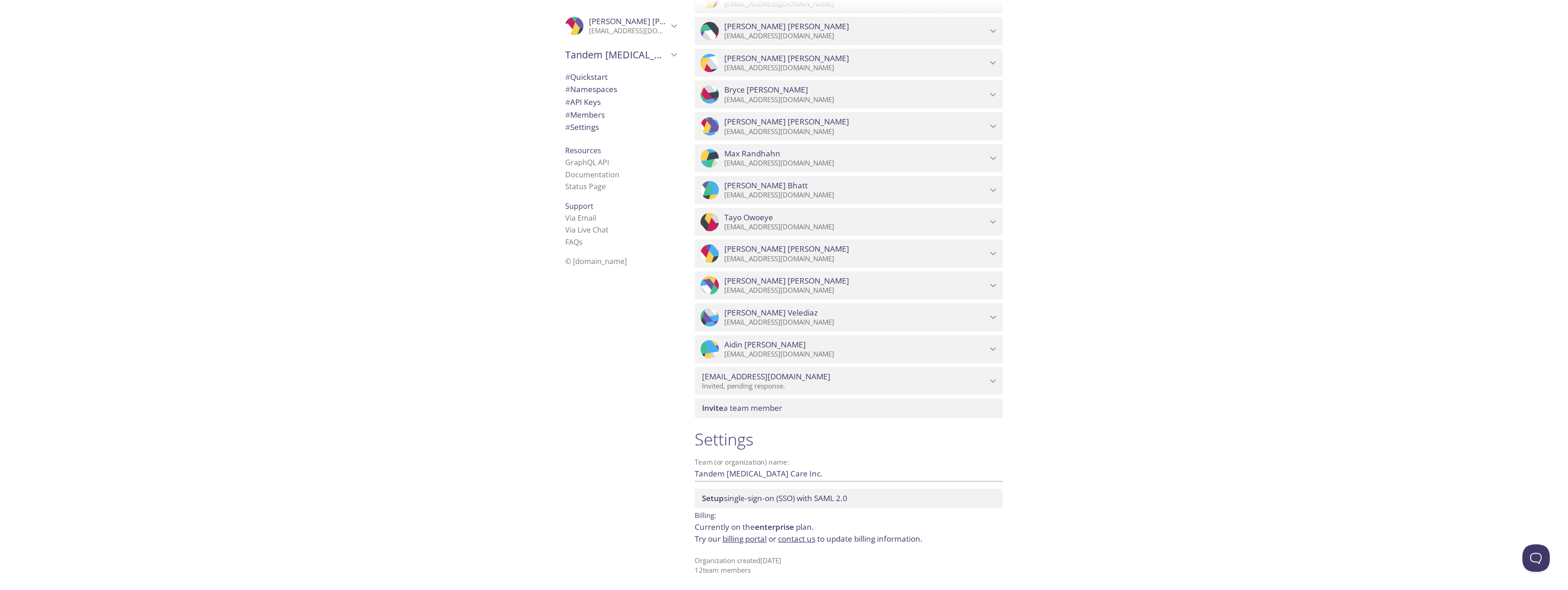
click at [992, 222] on icon "Tayo Owoeye" at bounding box center [993, 222] width 6 height 4
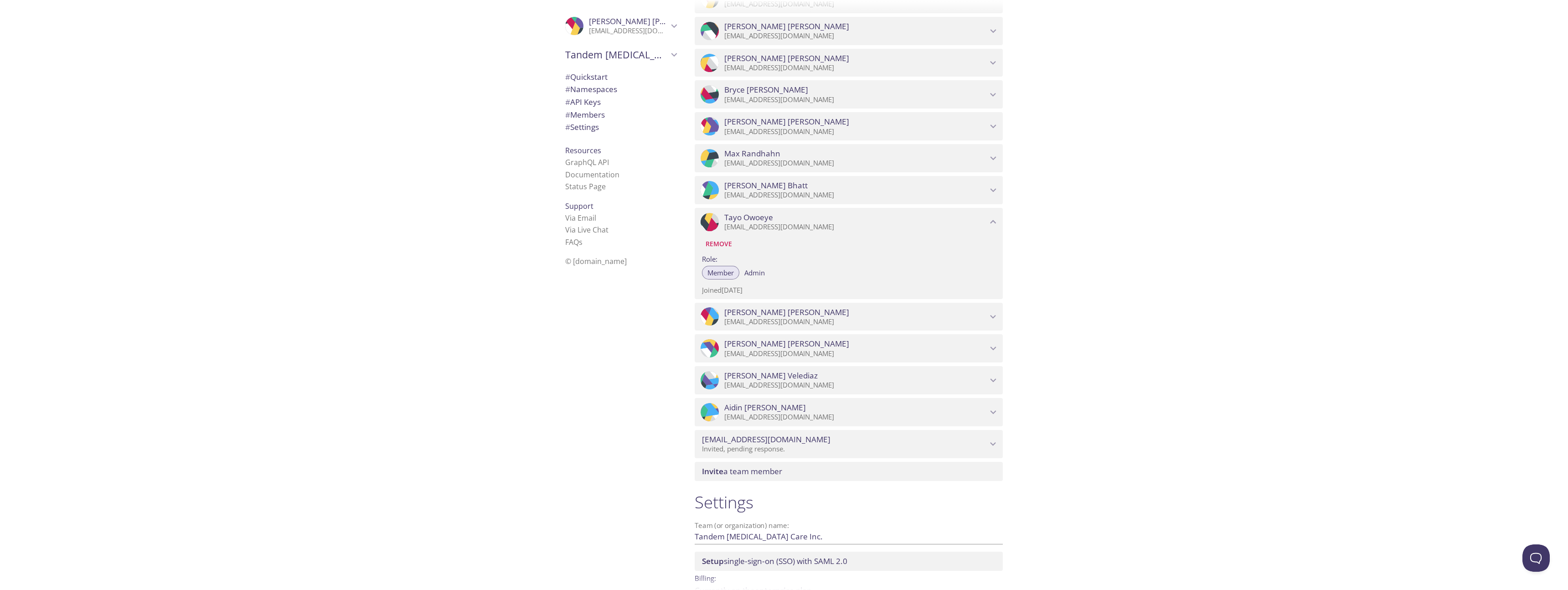
click at [992, 222] on icon "Tayo Owoeye" at bounding box center [993, 222] width 12 height 12
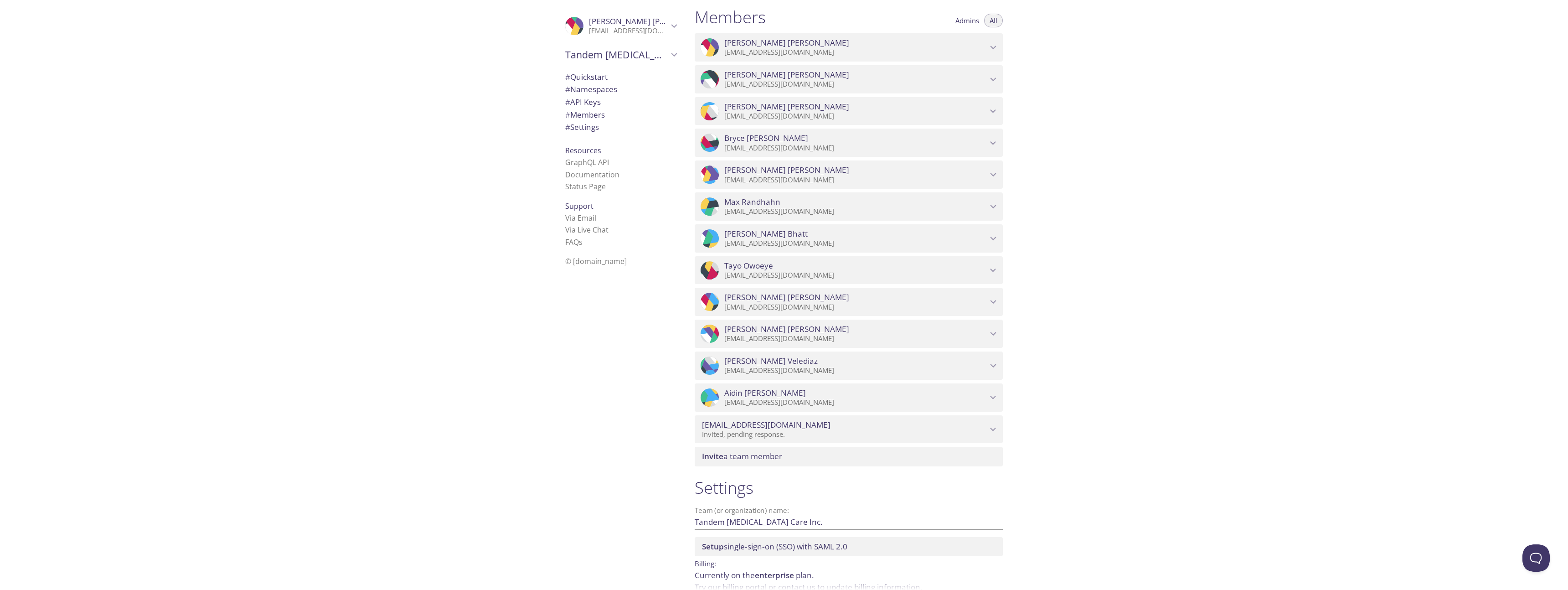
scroll to position [785, 0]
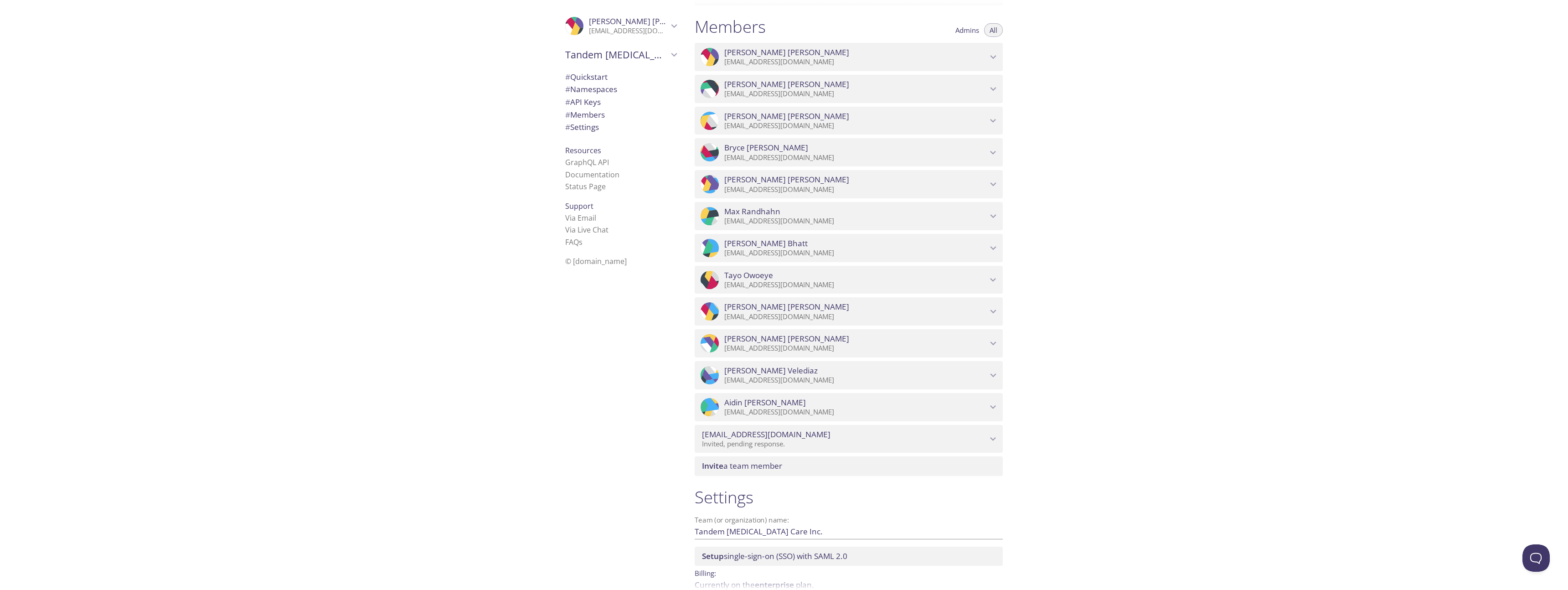
click at [991, 251] on icon "Mayank Bhatt" at bounding box center [993, 248] width 12 height 12
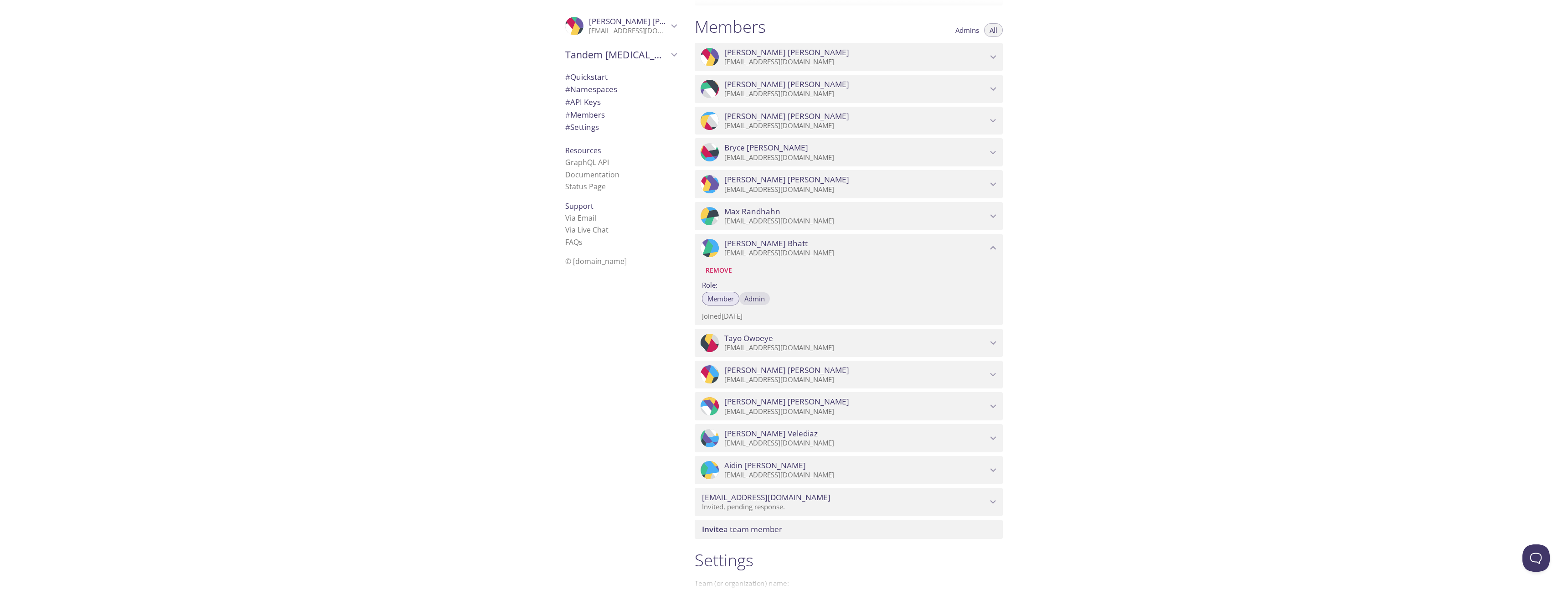
click at [753, 299] on span "Admin" at bounding box center [754, 299] width 20 height 0
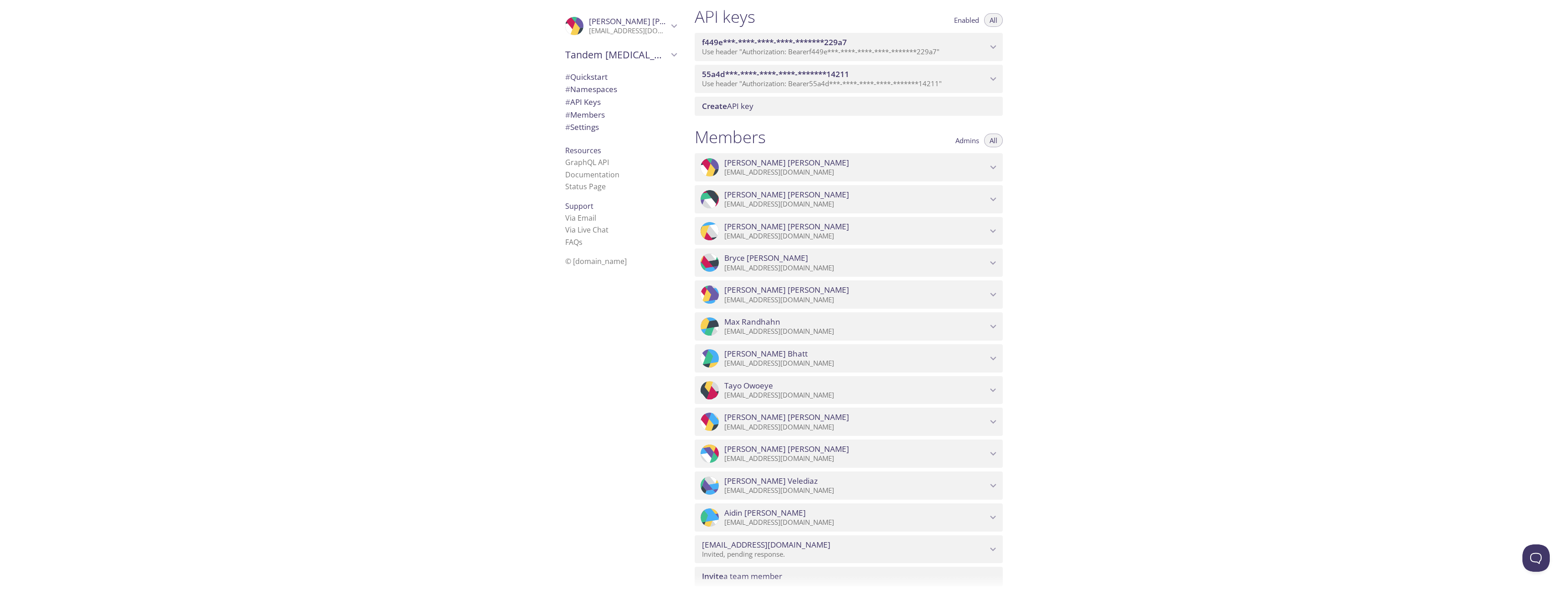
scroll to position [843, 0]
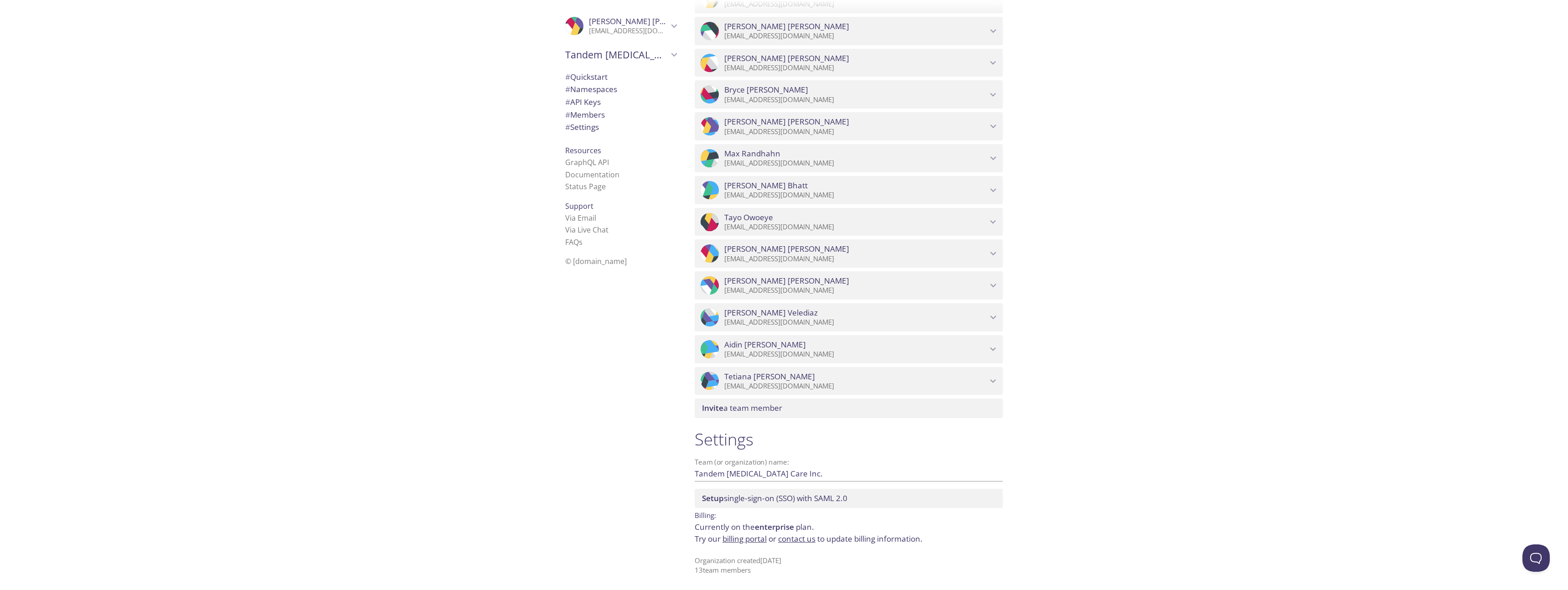
click at [587, 75] on span "# Quickstart" at bounding box center [587, 77] width 42 height 11
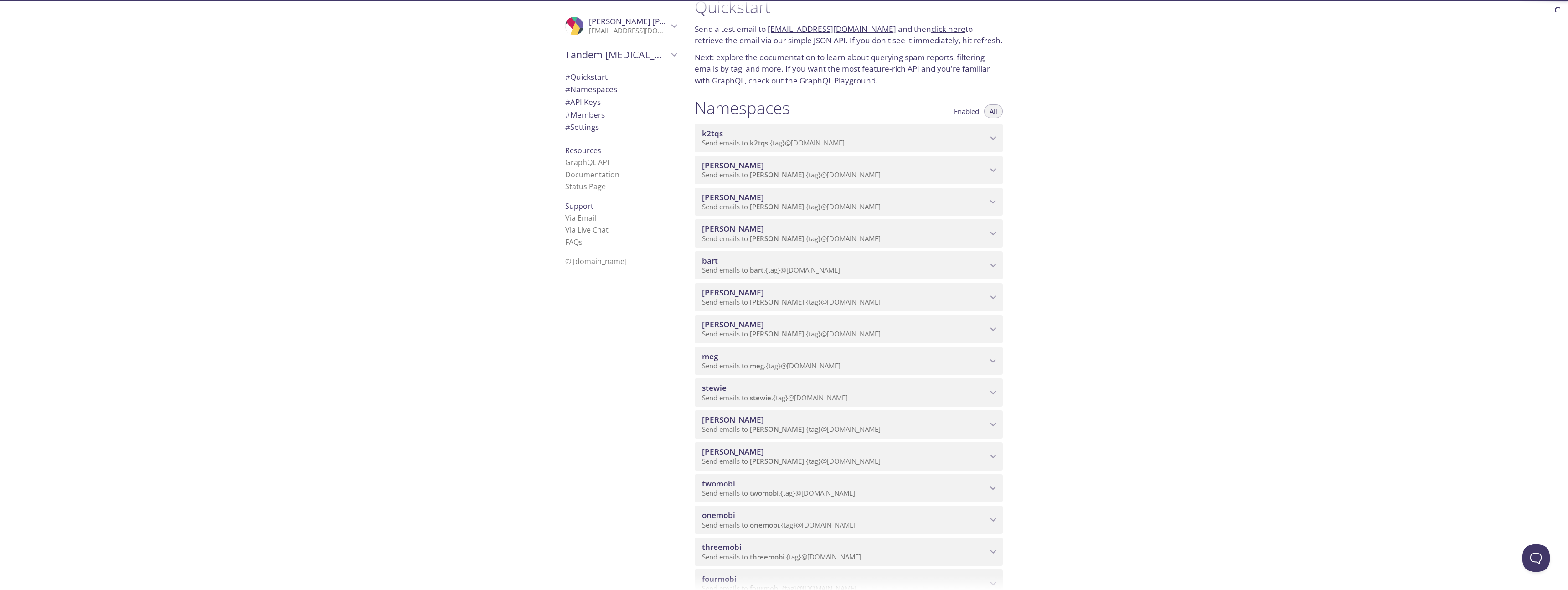
scroll to position [15, 0]
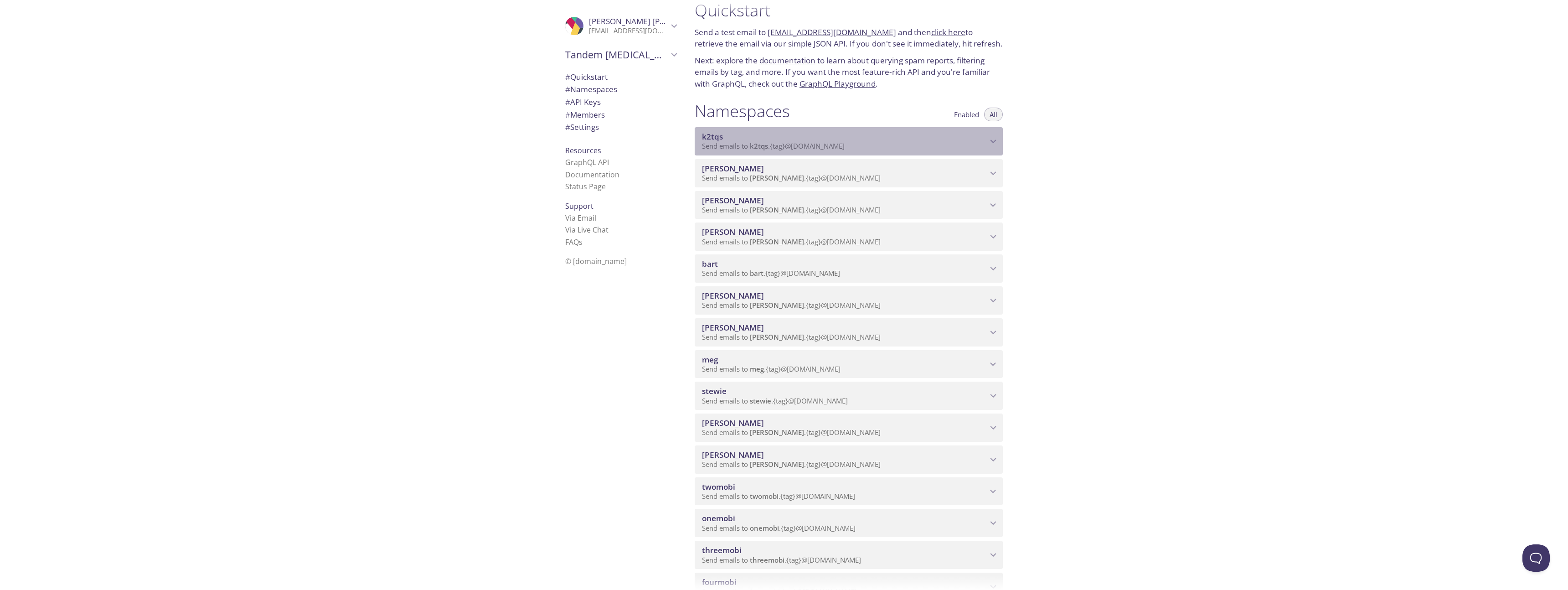
click at [813, 148] on span "Send emails to k2tqs . {tag} @inbox.testmail.app" at bounding box center [773, 146] width 143 height 9
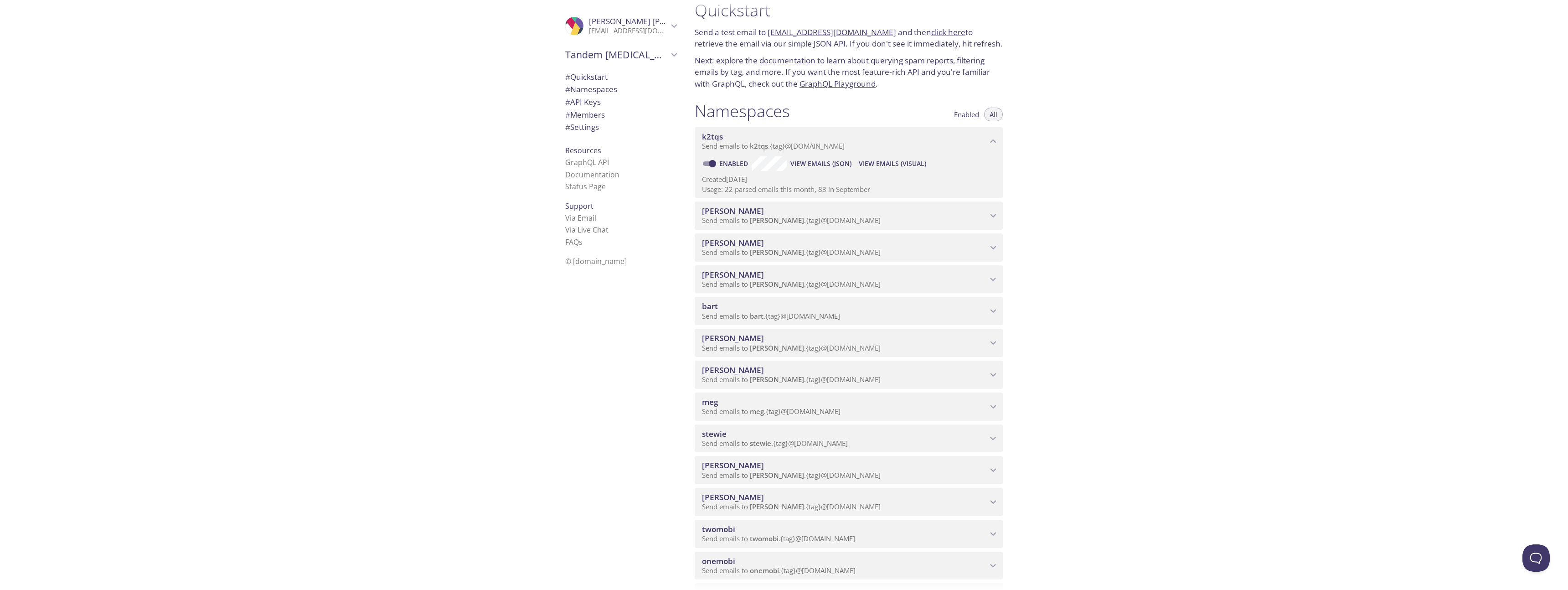
click at [777, 219] on span "Send emails to [PERSON_NAME] . {tag} @[DOMAIN_NAME]" at bounding box center [791, 220] width 179 height 9
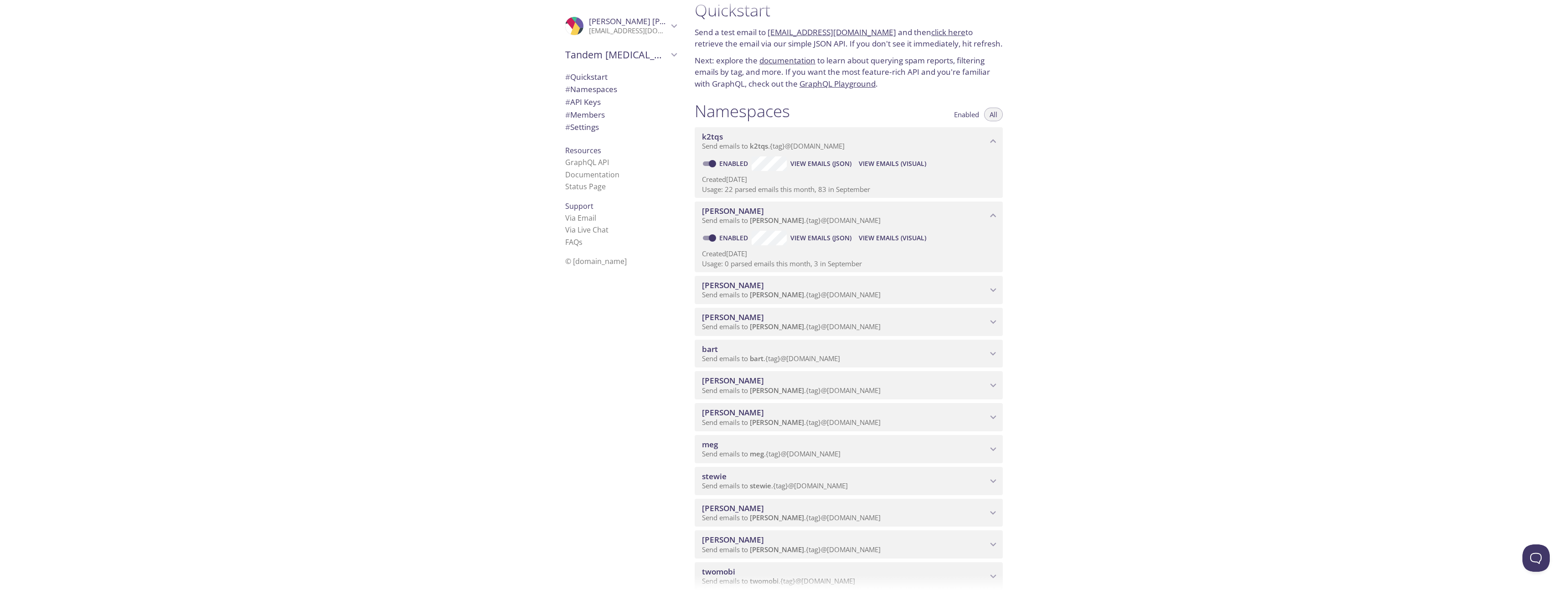
click at [790, 217] on span "Send emails to [PERSON_NAME] . {tag} @[DOMAIN_NAME]" at bounding box center [791, 220] width 179 height 9
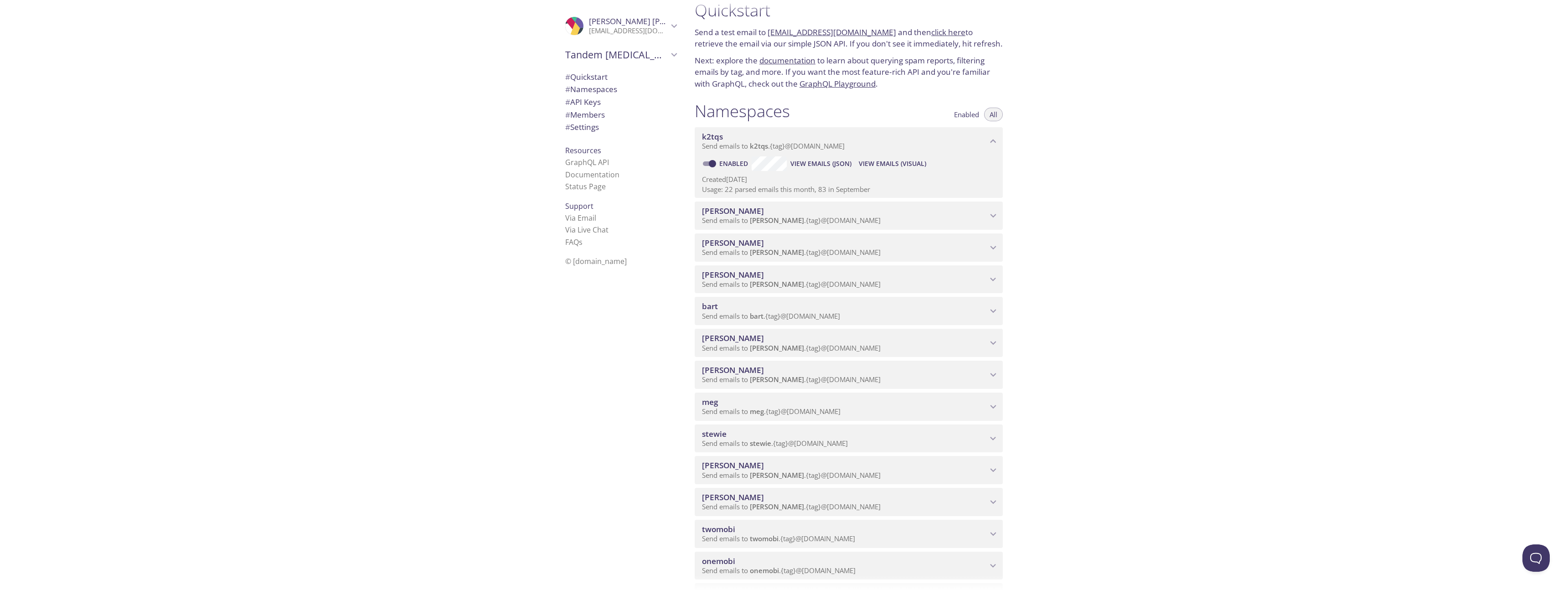
click at [777, 137] on span "k2tqs" at bounding box center [844, 137] width 285 height 10
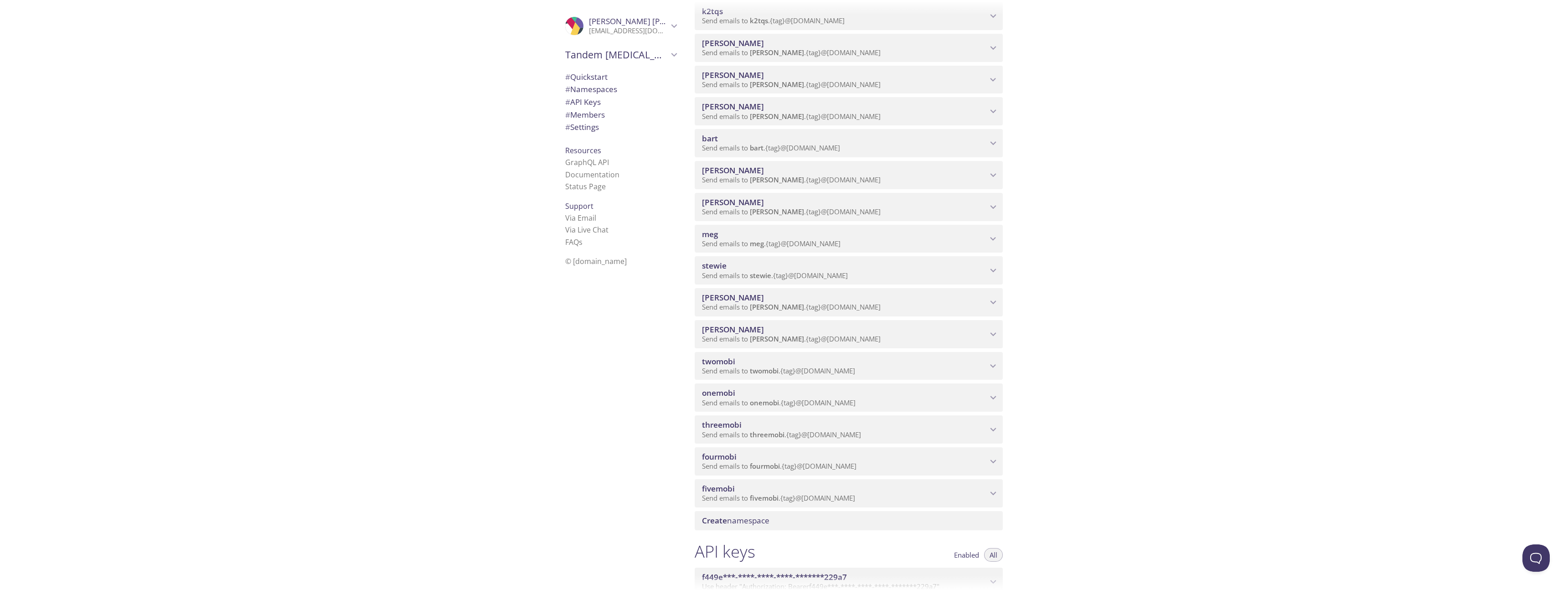
scroll to position [198, 0]
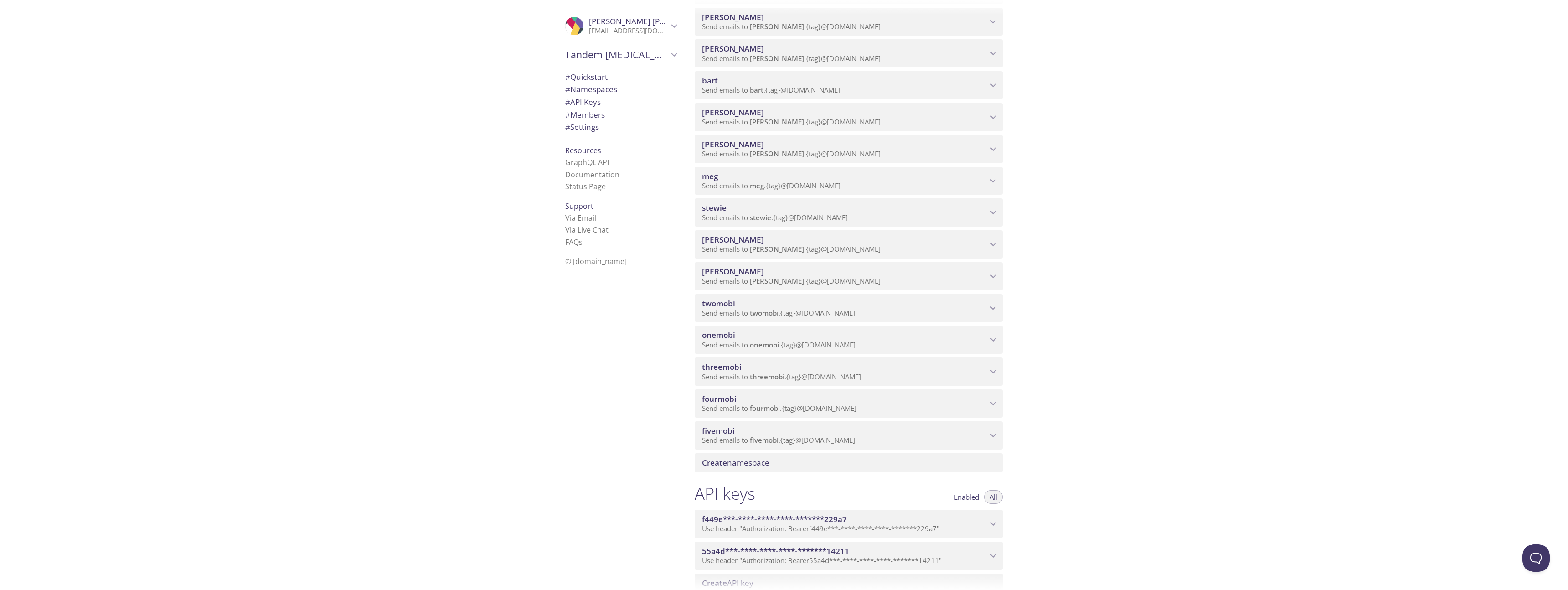
click at [766, 462] on span "Create namespace" at bounding box center [736, 462] width 68 height 11
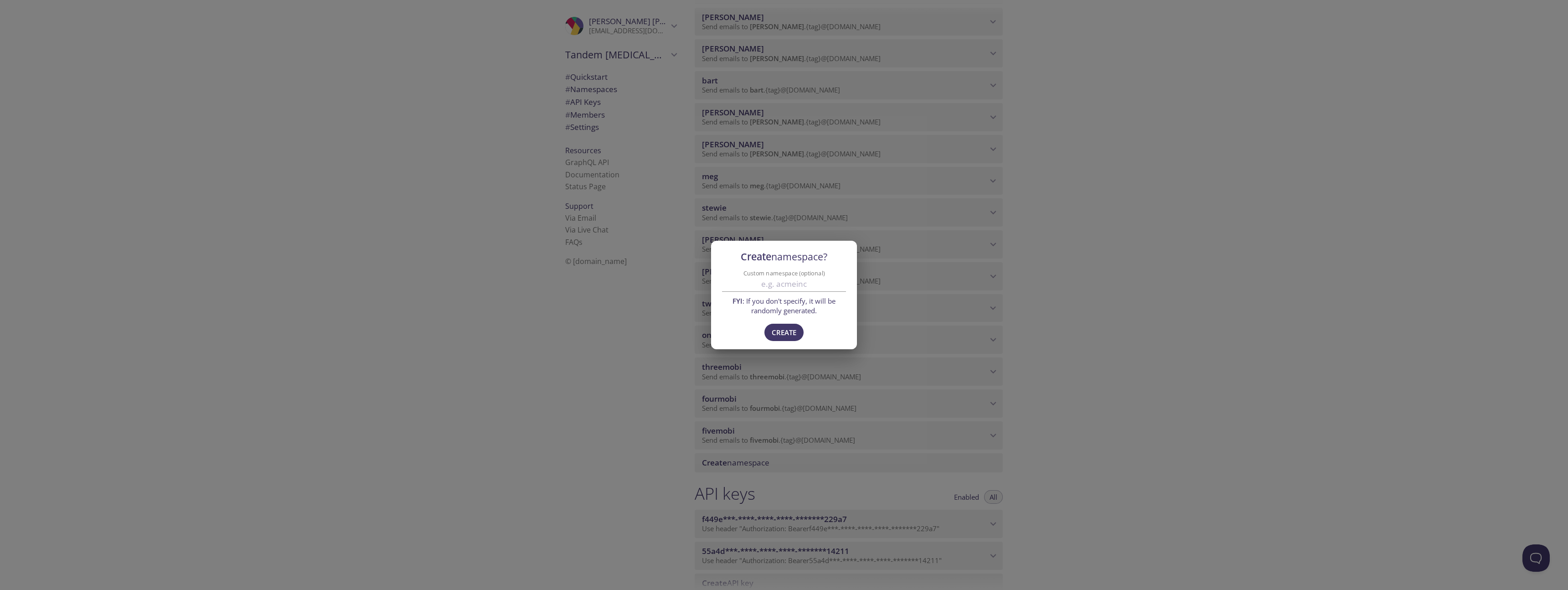
click at [1108, 373] on div "Create namespace? Custom namespace (optional) FYI : If you don't specify, it wi…" at bounding box center [784, 295] width 1568 height 590
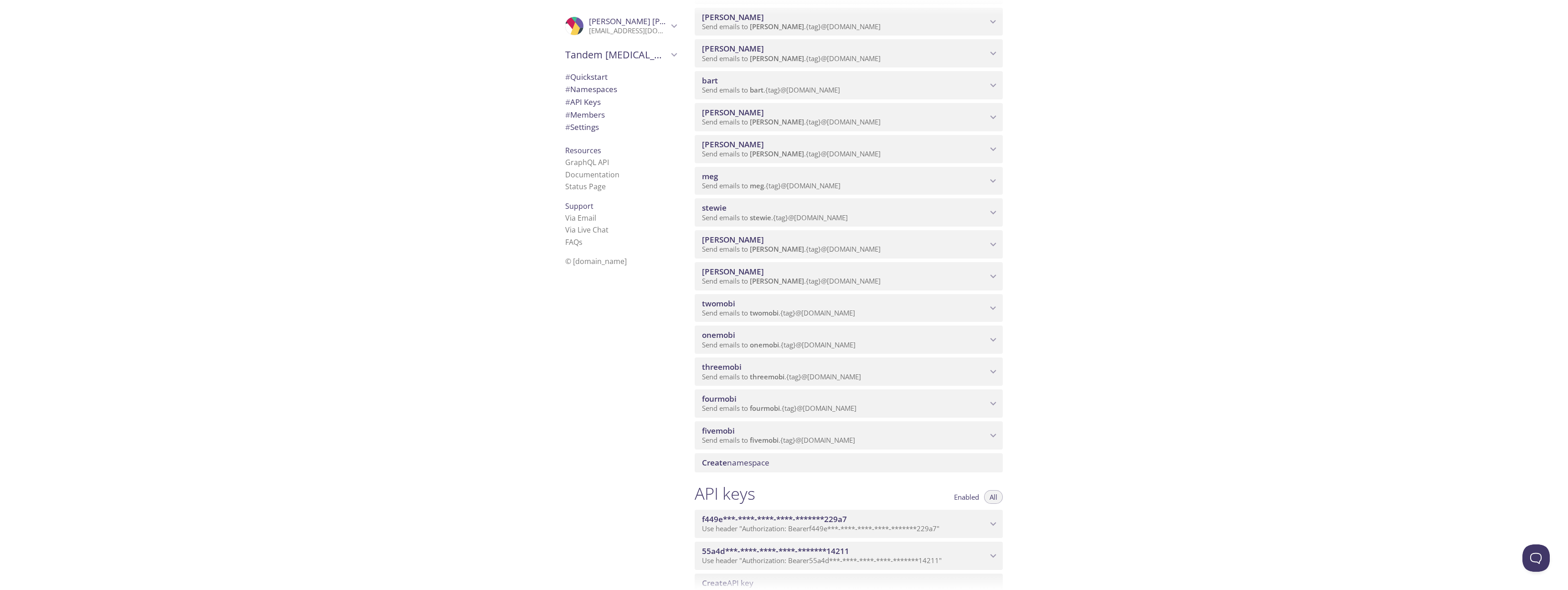
click at [1153, 395] on div "Quickstart Send a test email to k2tqs.test@inbox.testmail.app and then click he…" at bounding box center [1127, 295] width 881 height 590
